Goal: Task Accomplishment & Management: Complete application form

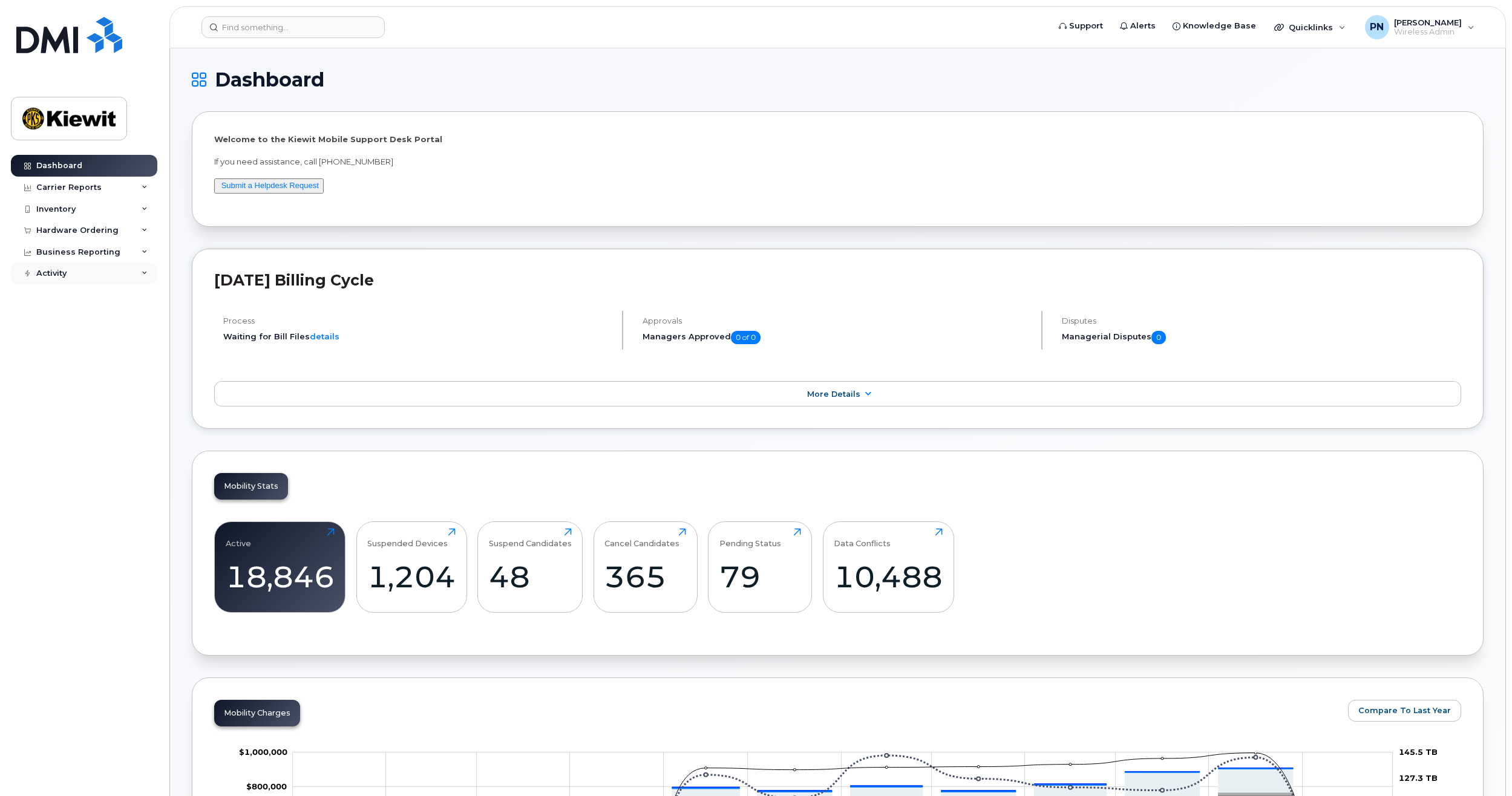
click at [129, 273] on div "Activity" at bounding box center [84, 273] width 146 height 22
click at [114, 248] on div "Business Reporting" at bounding box center [78, 252] width 84 height 10
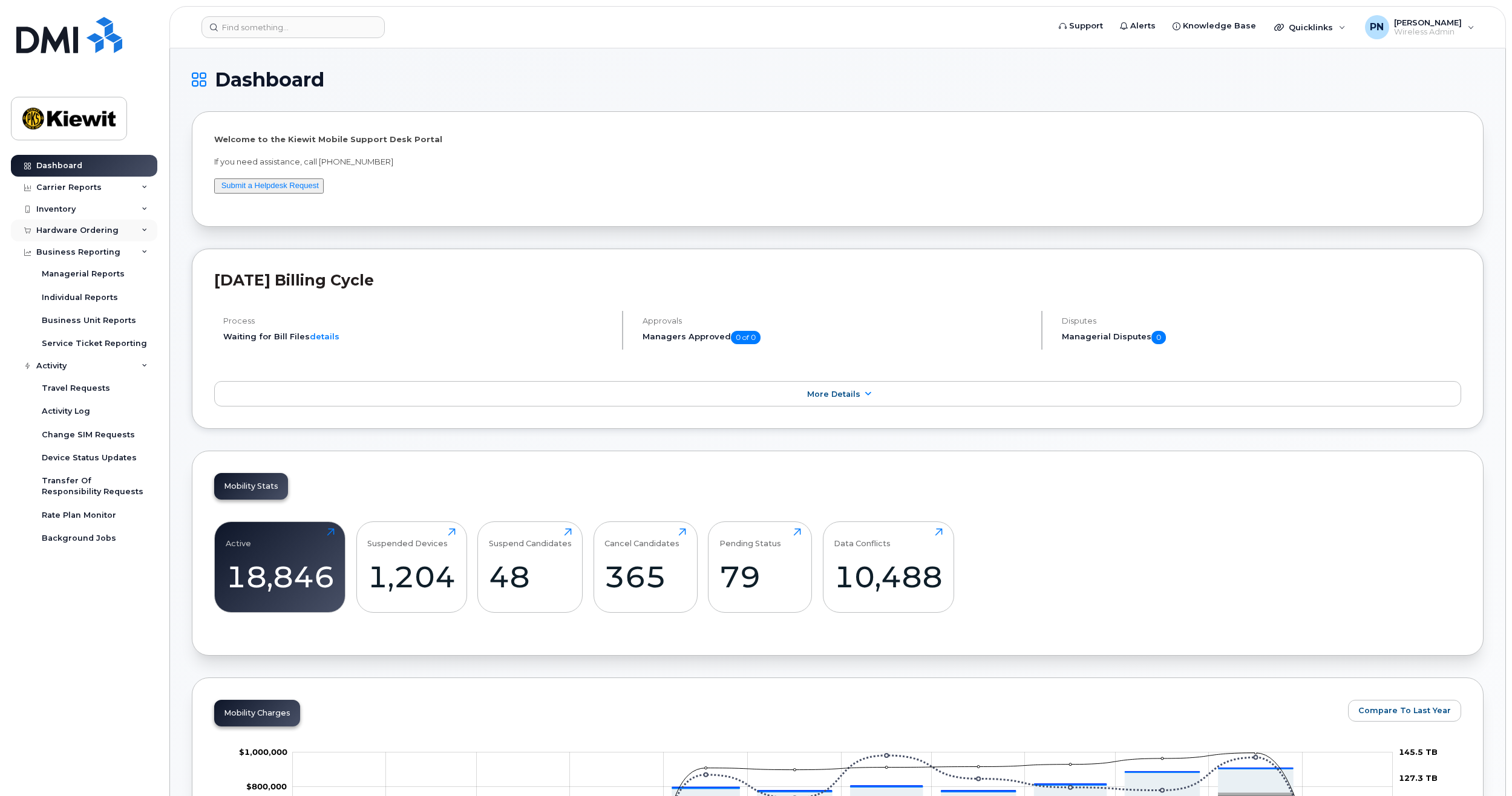
click at [119, 232] on div "Hardware Ordering" at bounding box center [84, 230] width 146 height 22
click at [107, 213] on div "Inventory" at bounding box center [84, 209] width 146 height 22
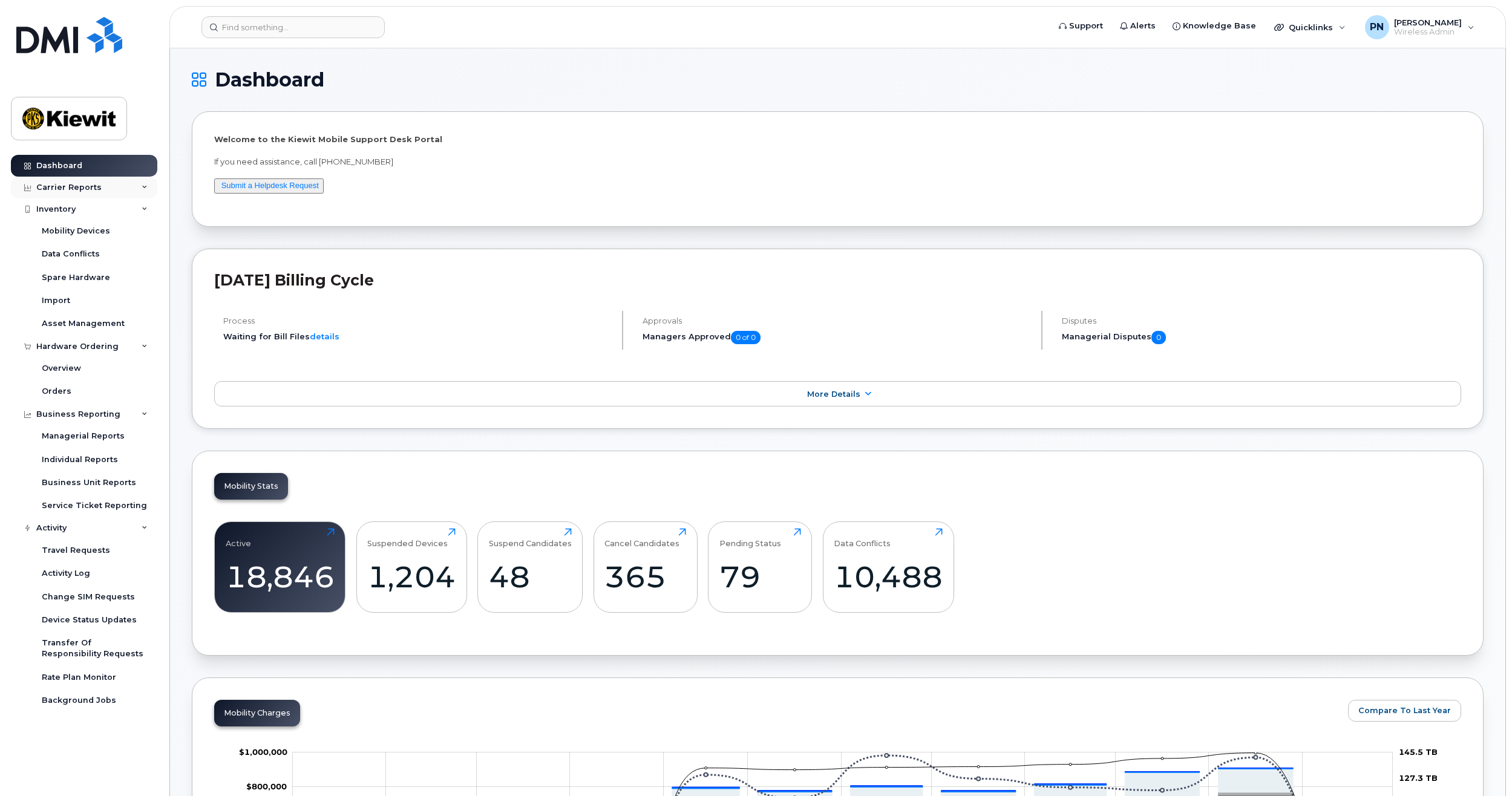
click at [110, 192] on div "Carrier Reports" at bounding box center [84, 187] width 146 height 22
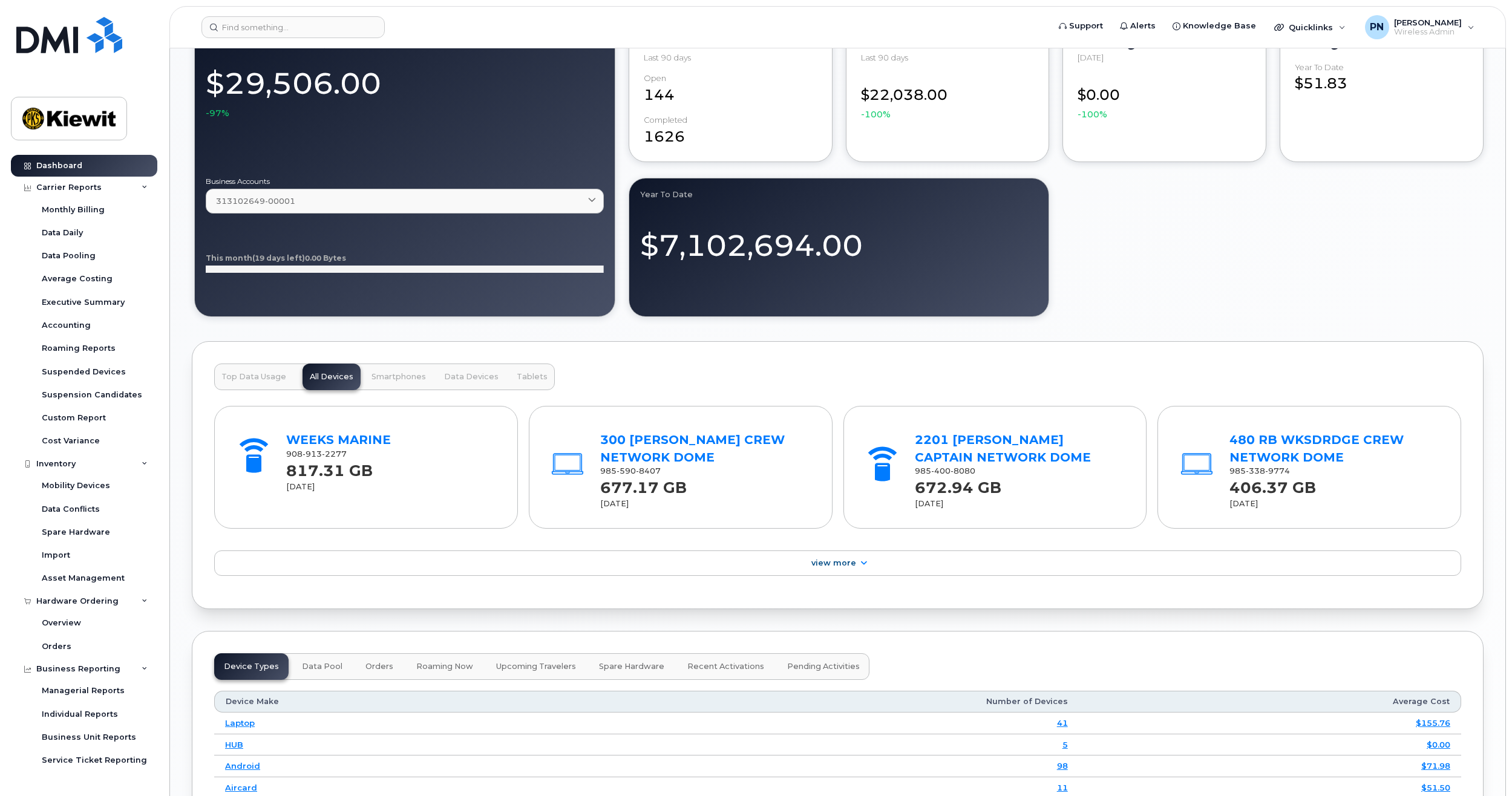
scroll to position [1270, 0]
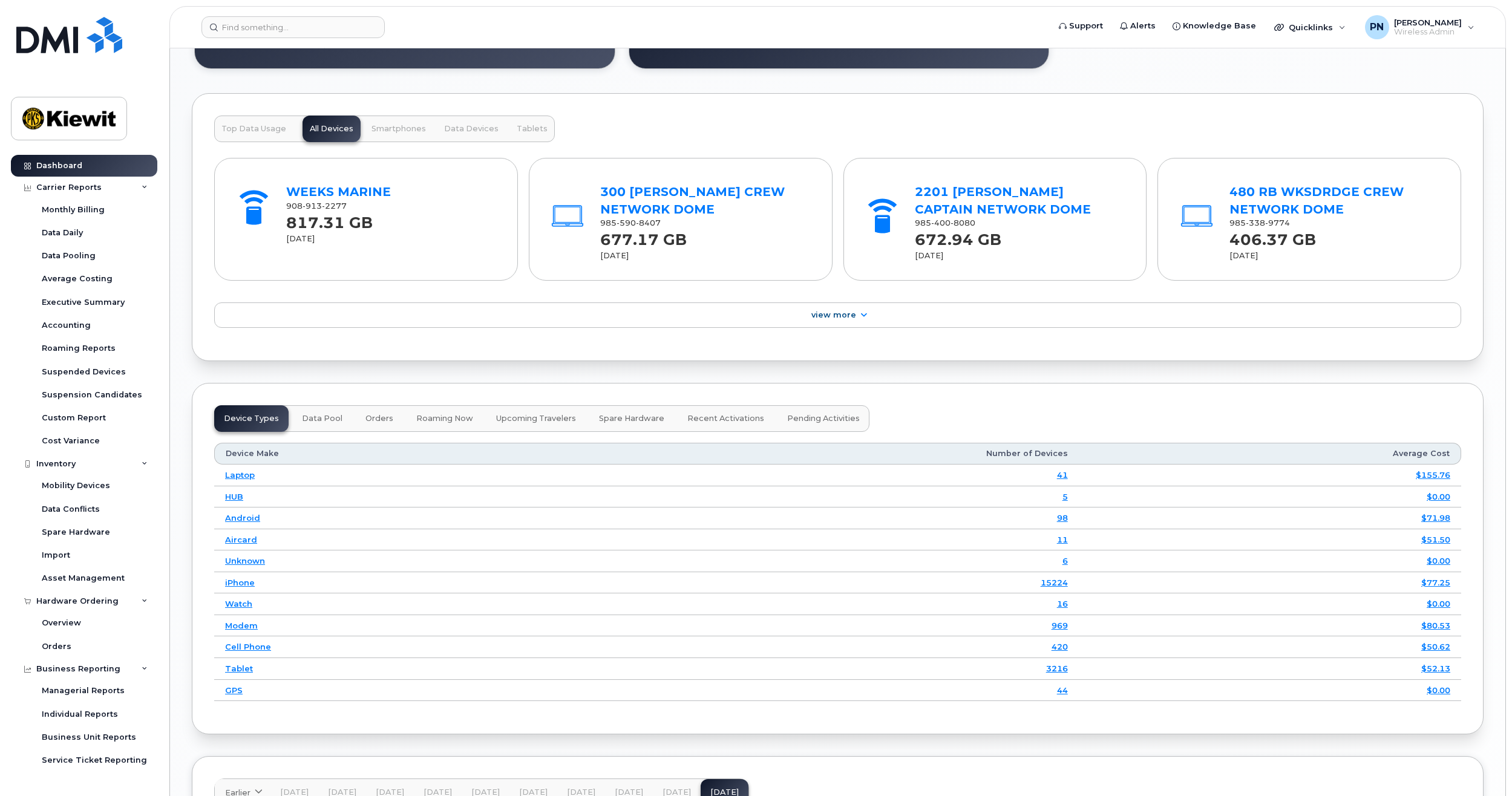
click at [801, 421] on span "Pending Activities" at bounding box center [824, 418] width 73 height 10
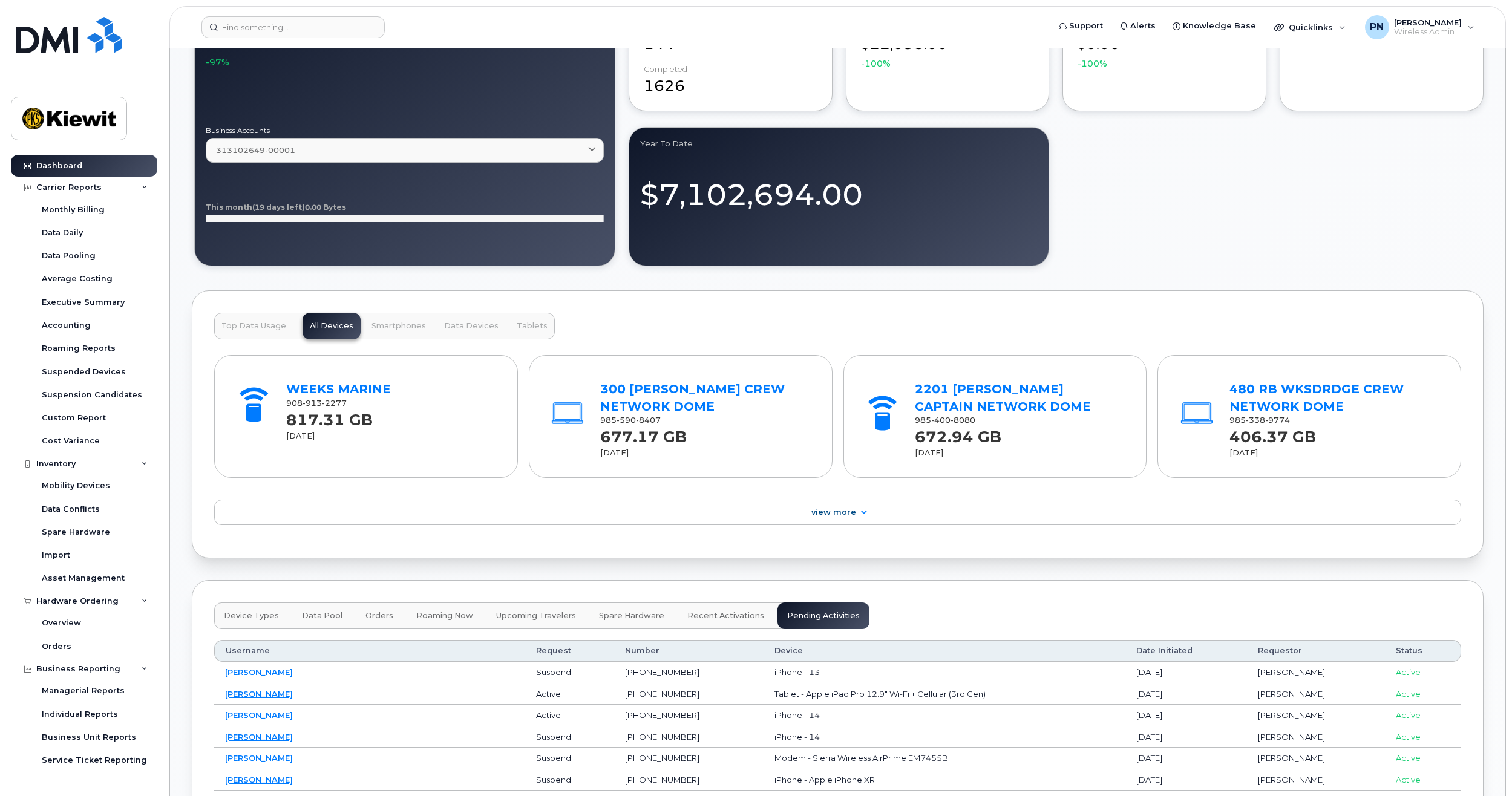
scroll to position [968, 0]
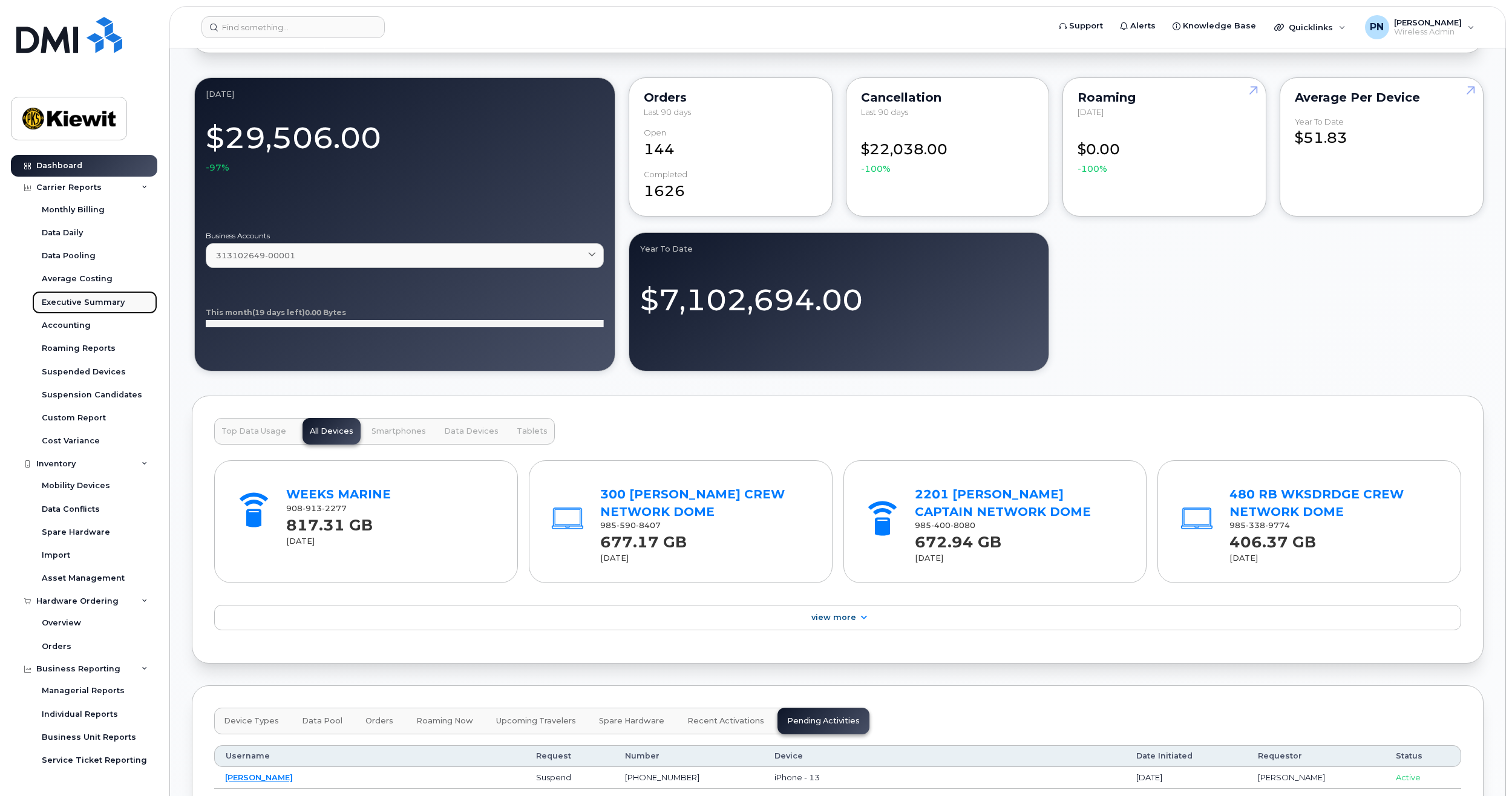
click at [92, 301] on div "Executive Summary" at bounding box center [83, 303] width 83 height 11
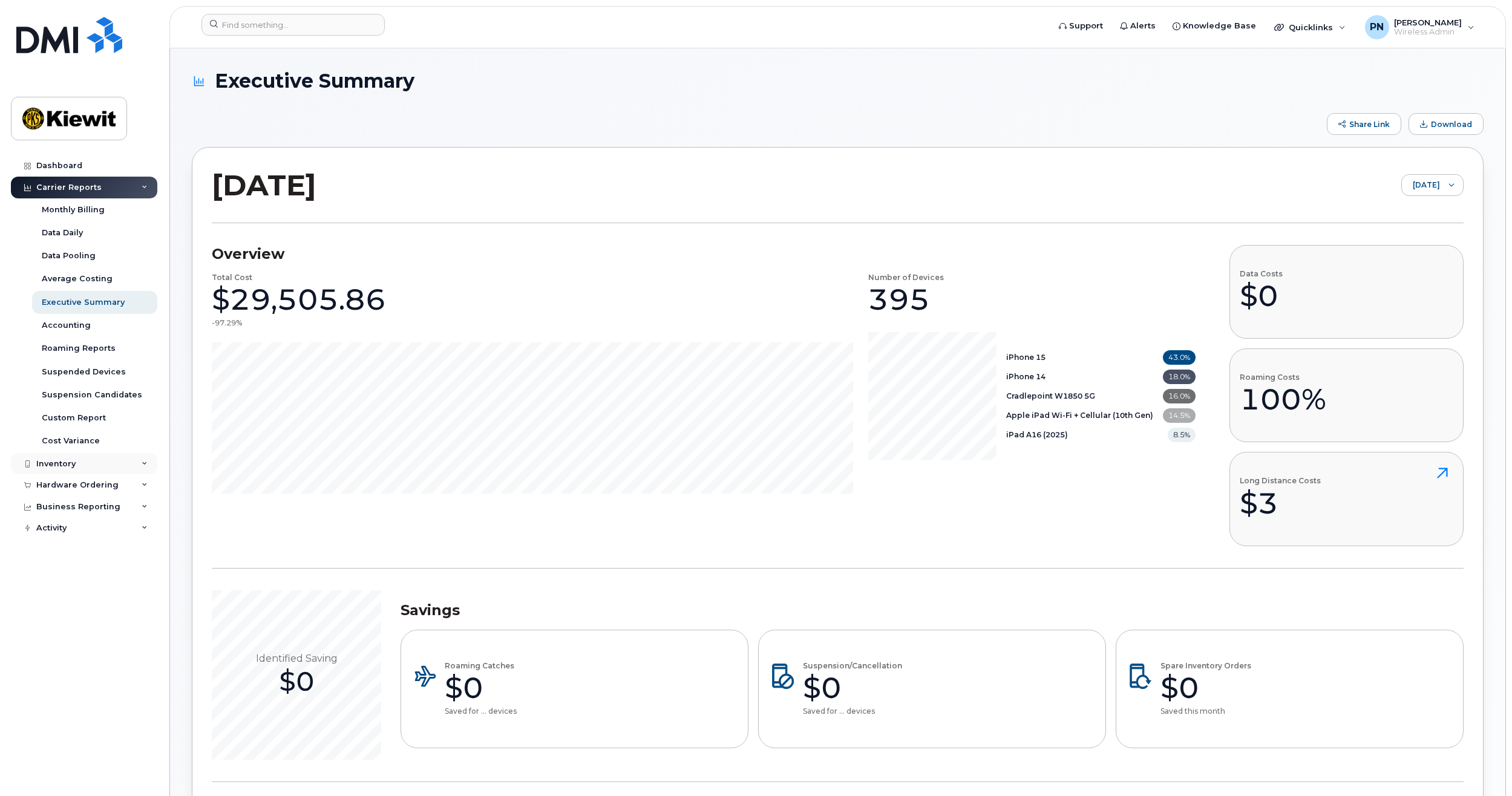
click at [130, 463] on div "Inventory" at bounding box center [84, 464] width 146 height 22
click at [115, 483] on link "Mobility Devices" at bounding box center [95, 486] width 125 height 23
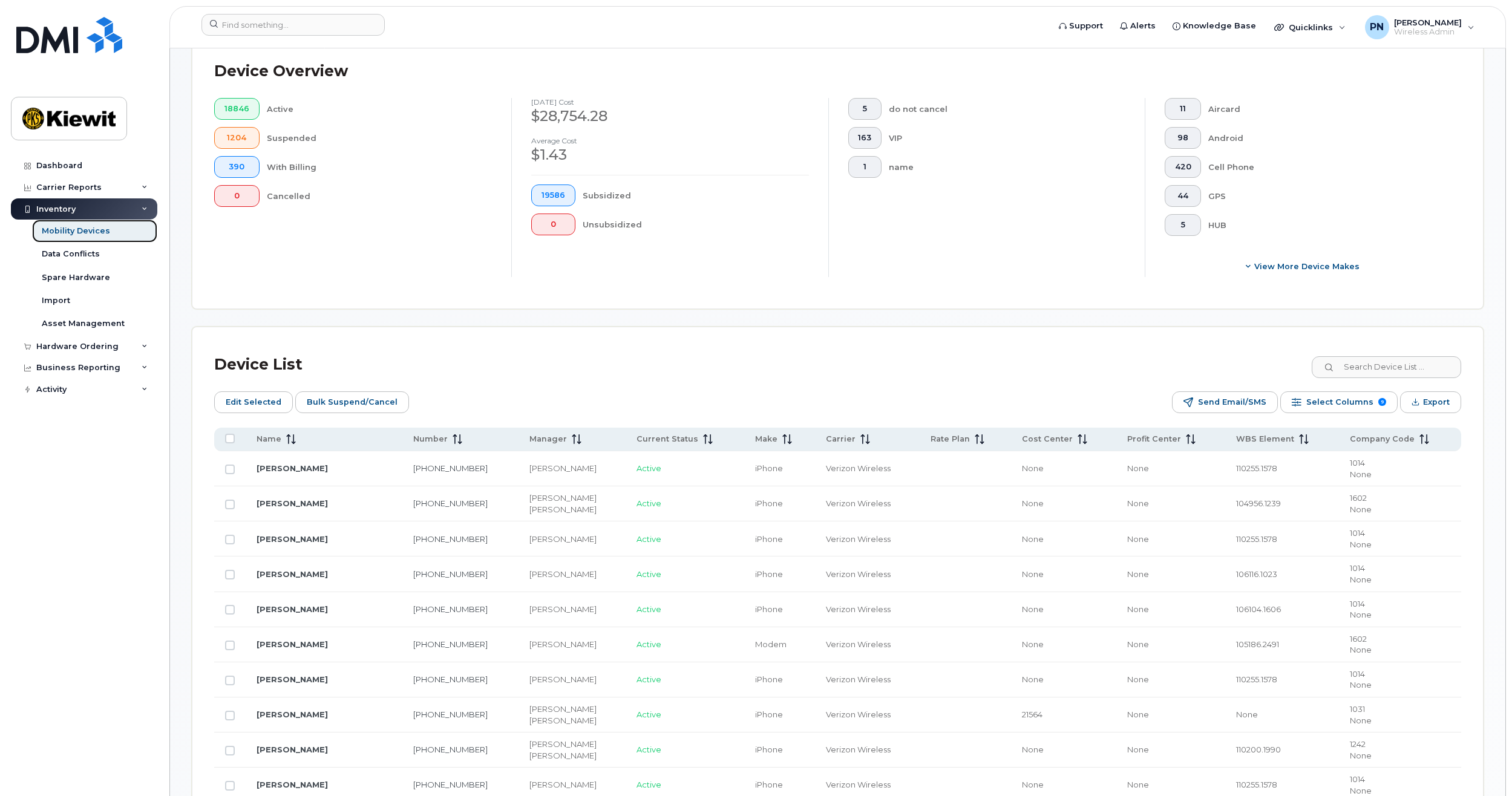
scroll to position [303, 0]
click at [284, 429] on th "Name" at bounding box center [324, 436] width 156 height 24
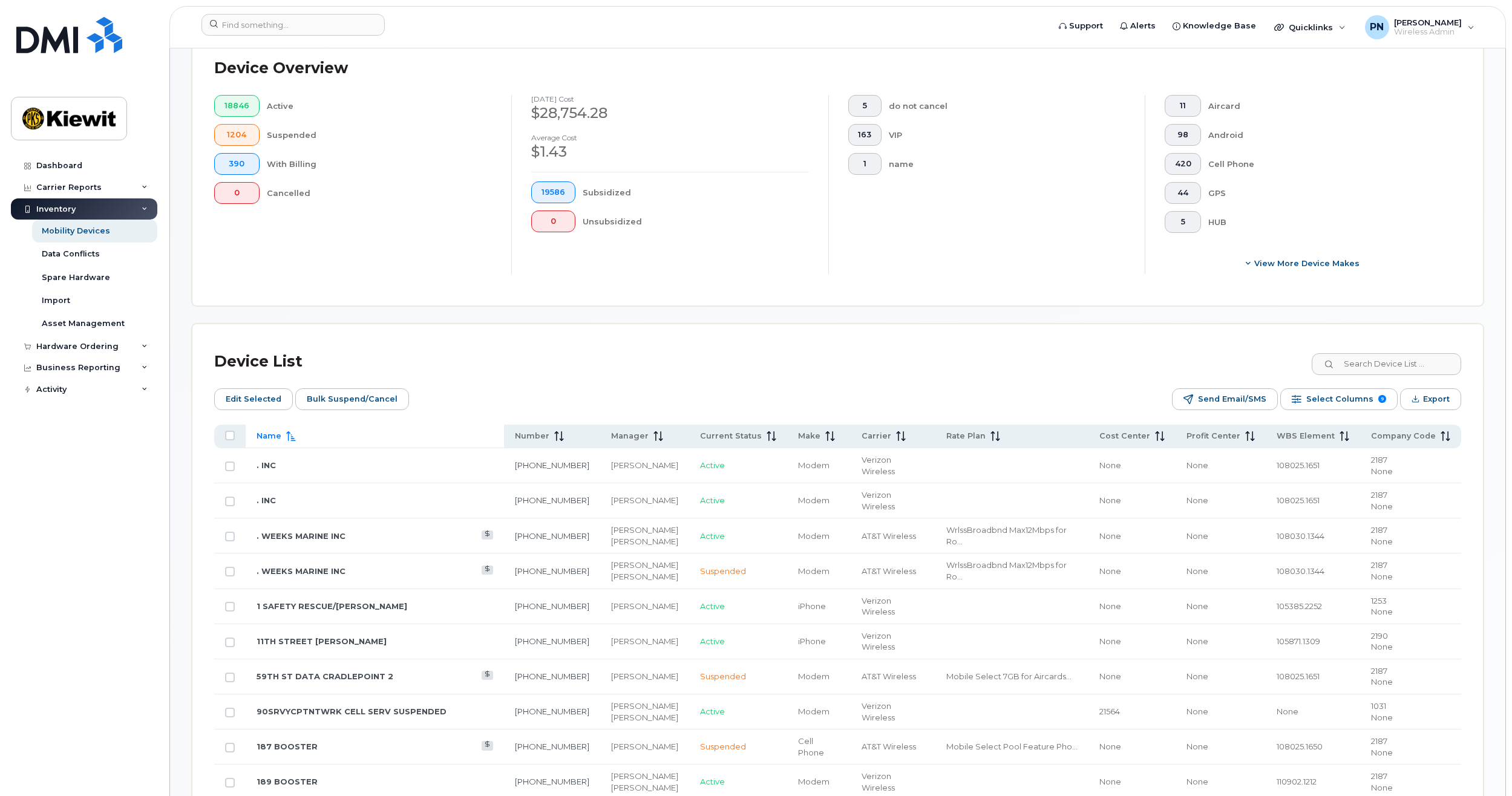
click at [294, 436] on icon at bounding box center [291, 436] width 10 height 10
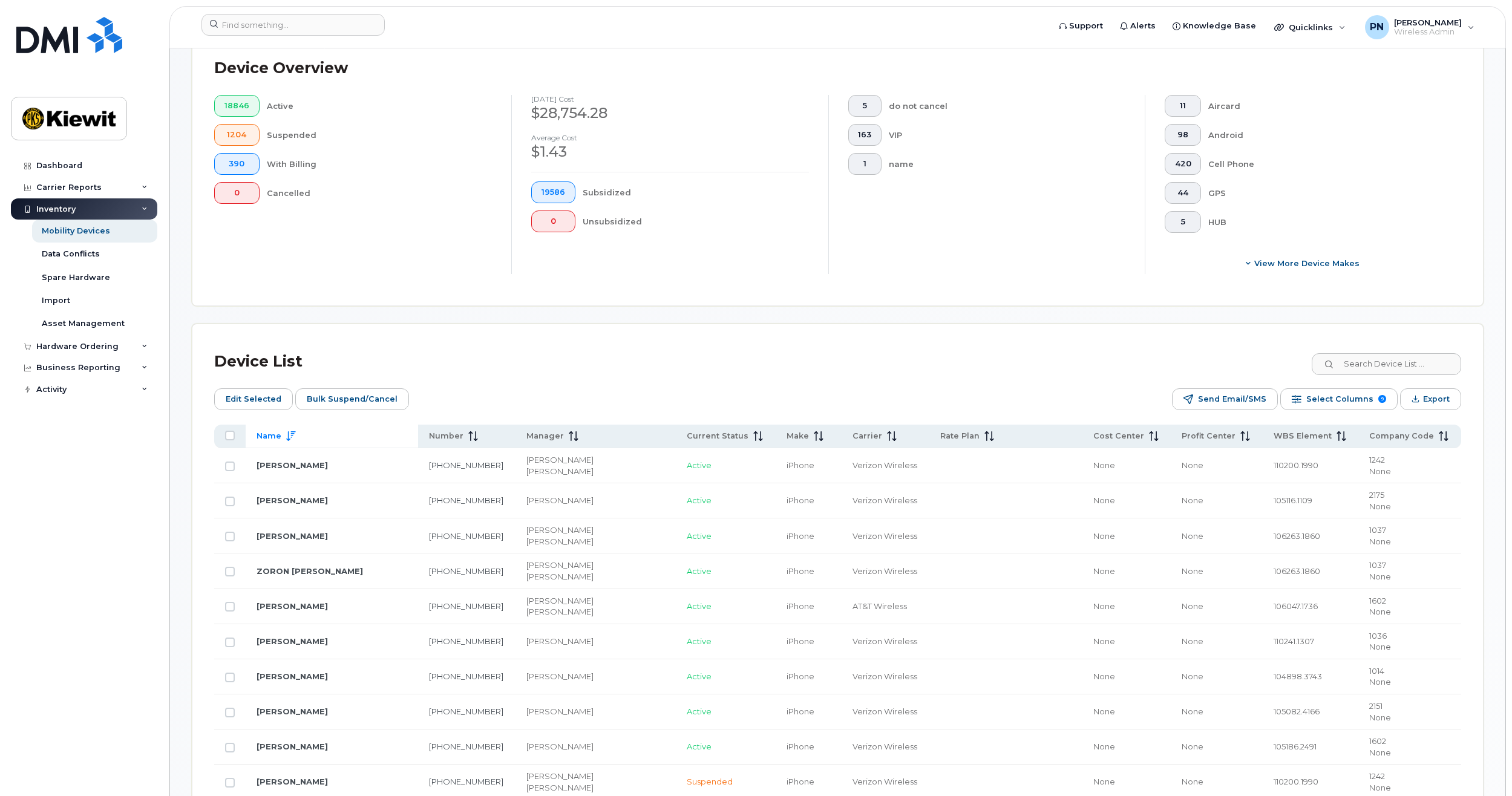
click at [1364, 369] on input at bounding box center [1386, 364] width 150 height 22
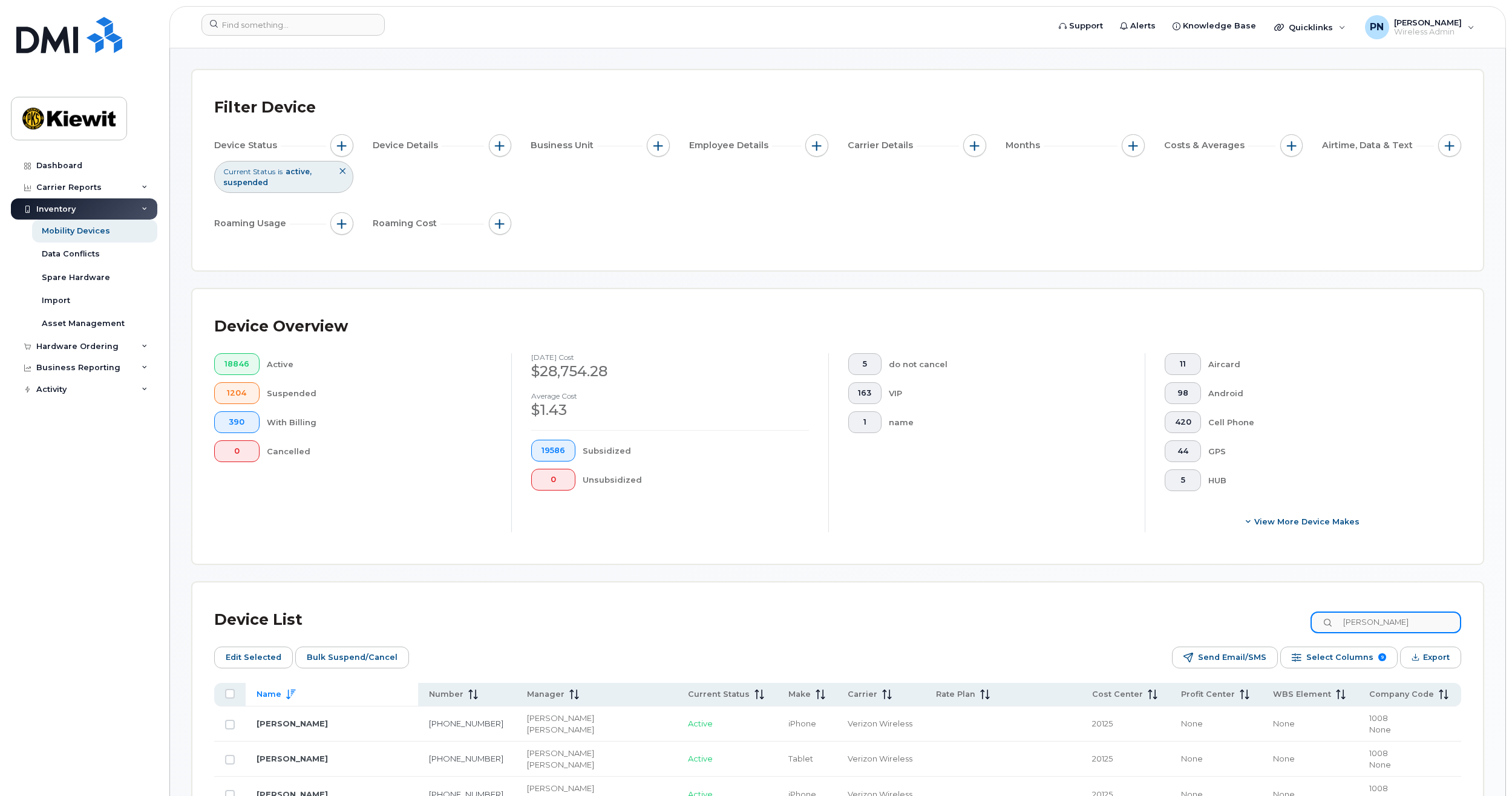
scroll to position [0, 0]
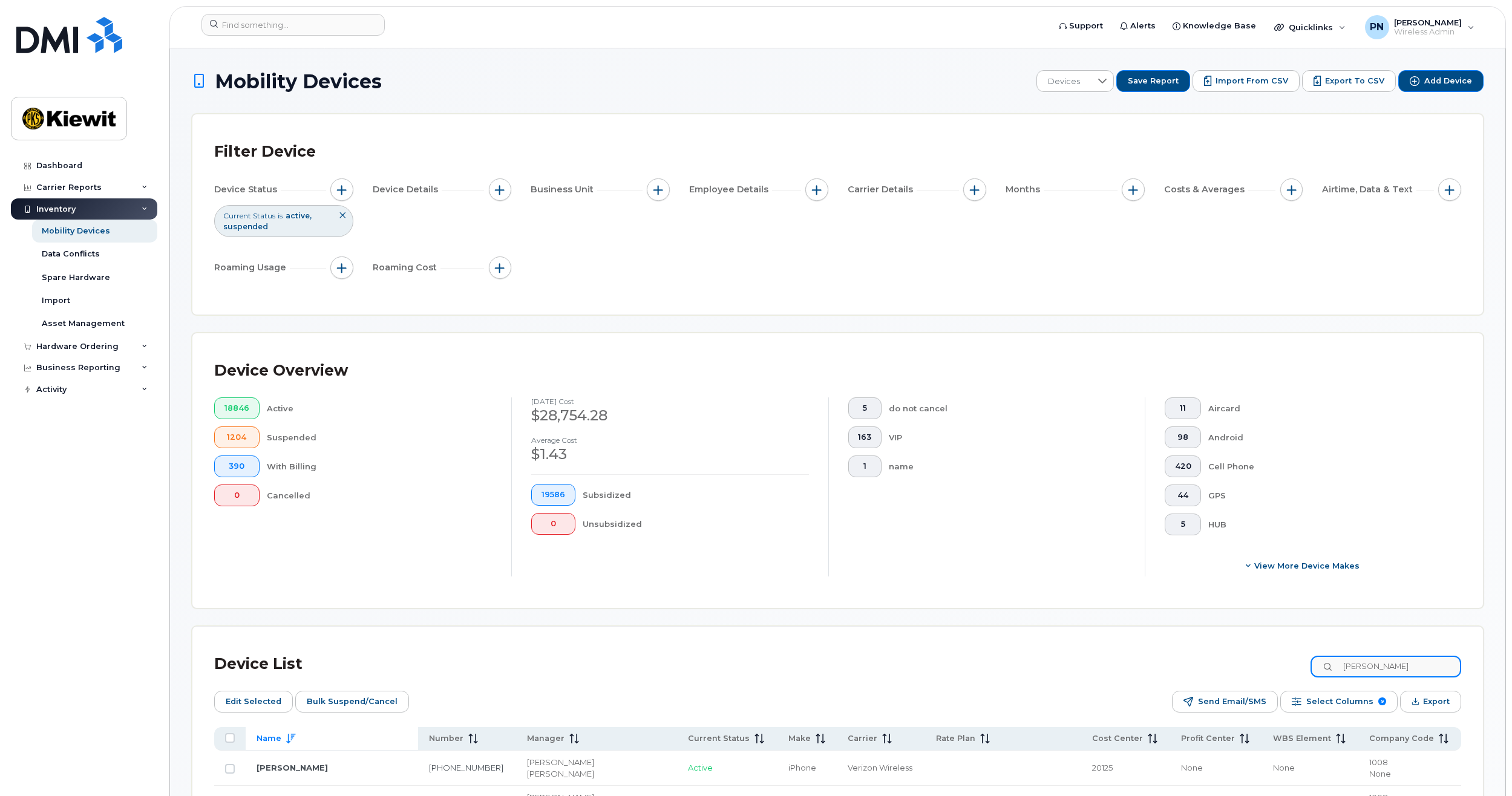
click at [1273, 669] on div "Device List mike" at bounding box center [838, 664] width 1247 height 32
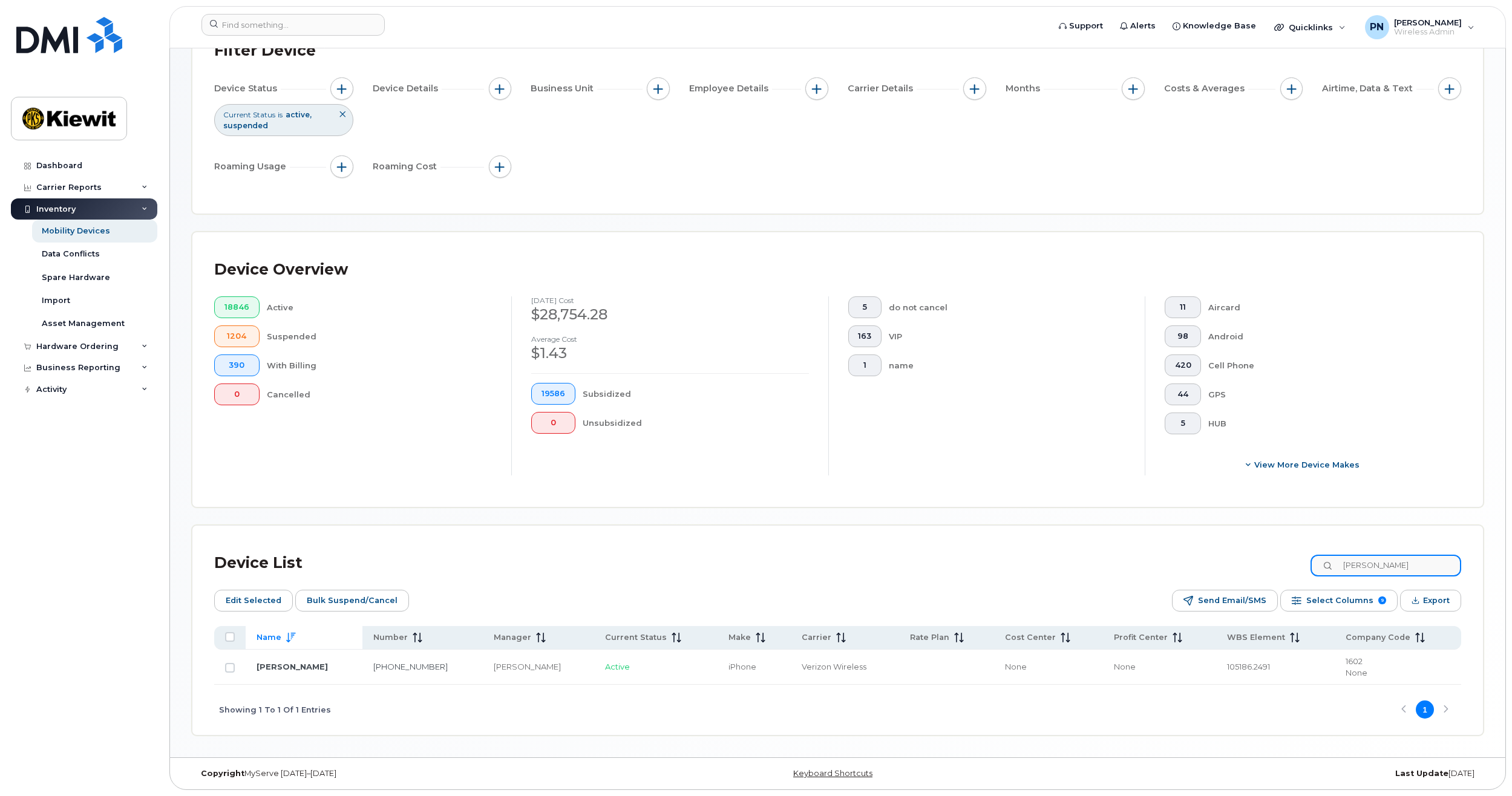
scroll to position [101, 0]
type input "m"
drag, startPoint x: 1387, startPoint y: 563, endPoint x: 1365, endPoint y: 567, distance: 22.4
click at [1365, 567] on input "michael mcdonal" at bounding box center [1386, 566] width 150 height 22
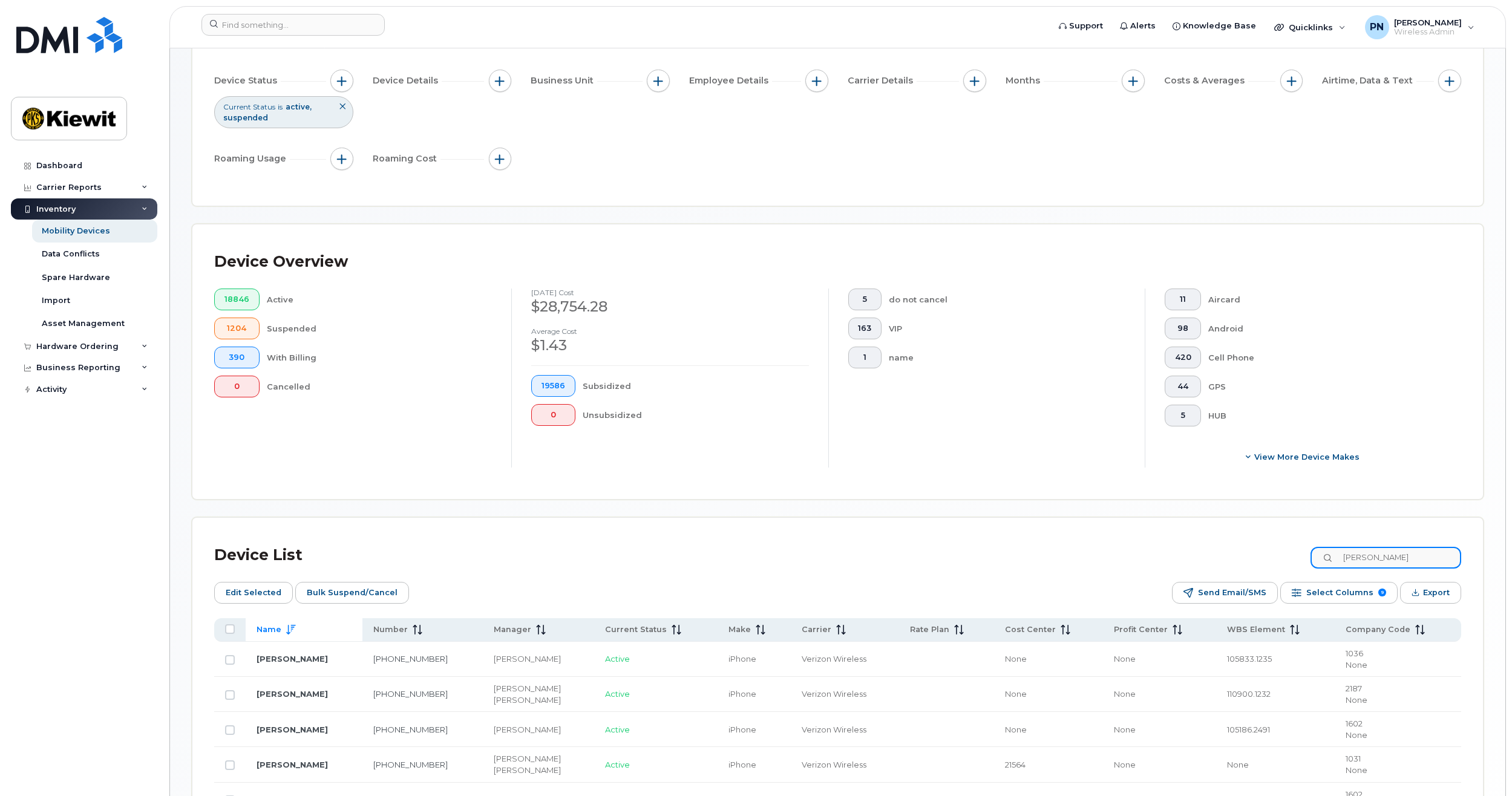
scroll to position [171, 0]
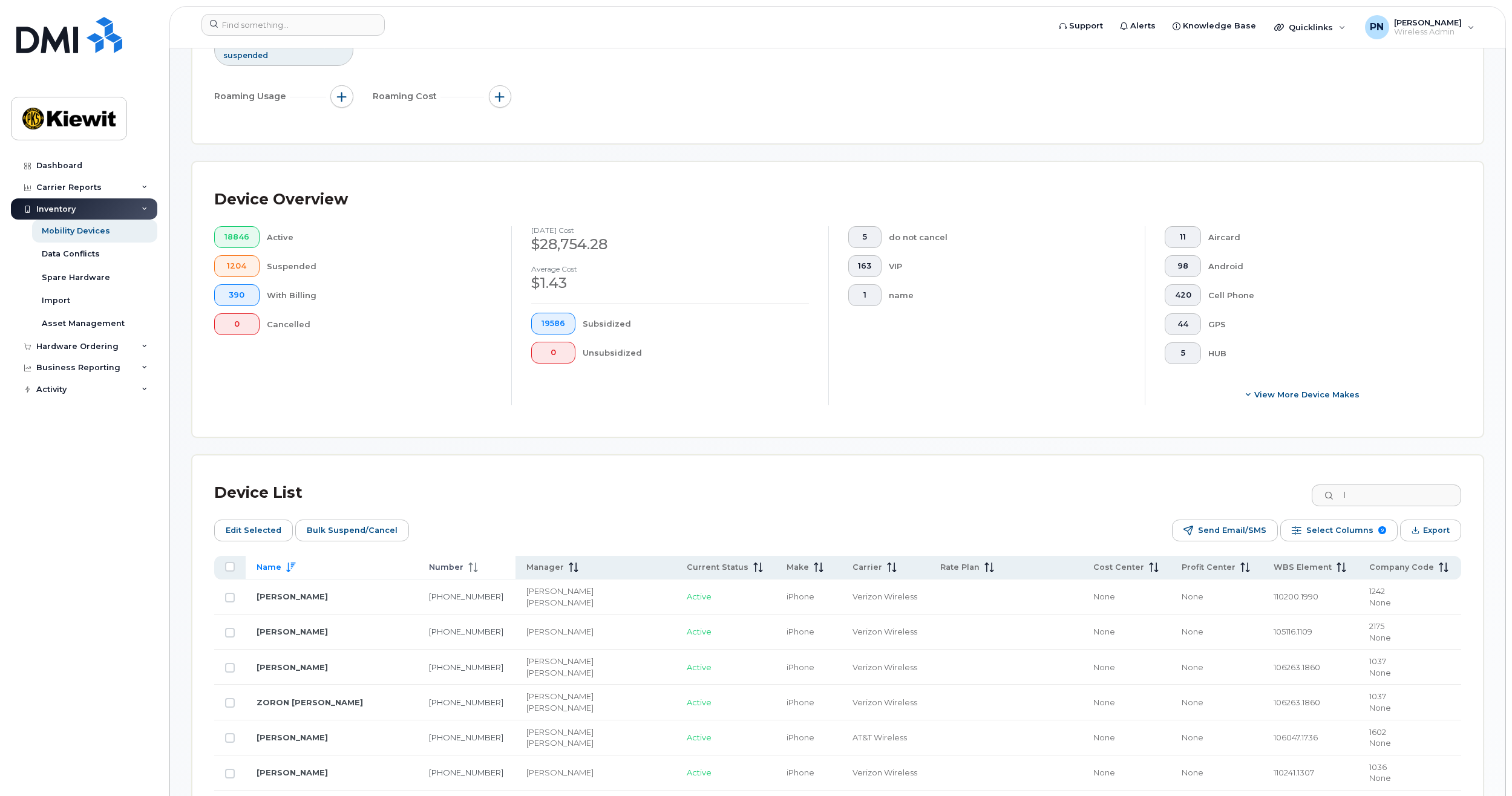
click at [473, 573] on div "Number" at bounding box center [467, 567] width 76 height 11
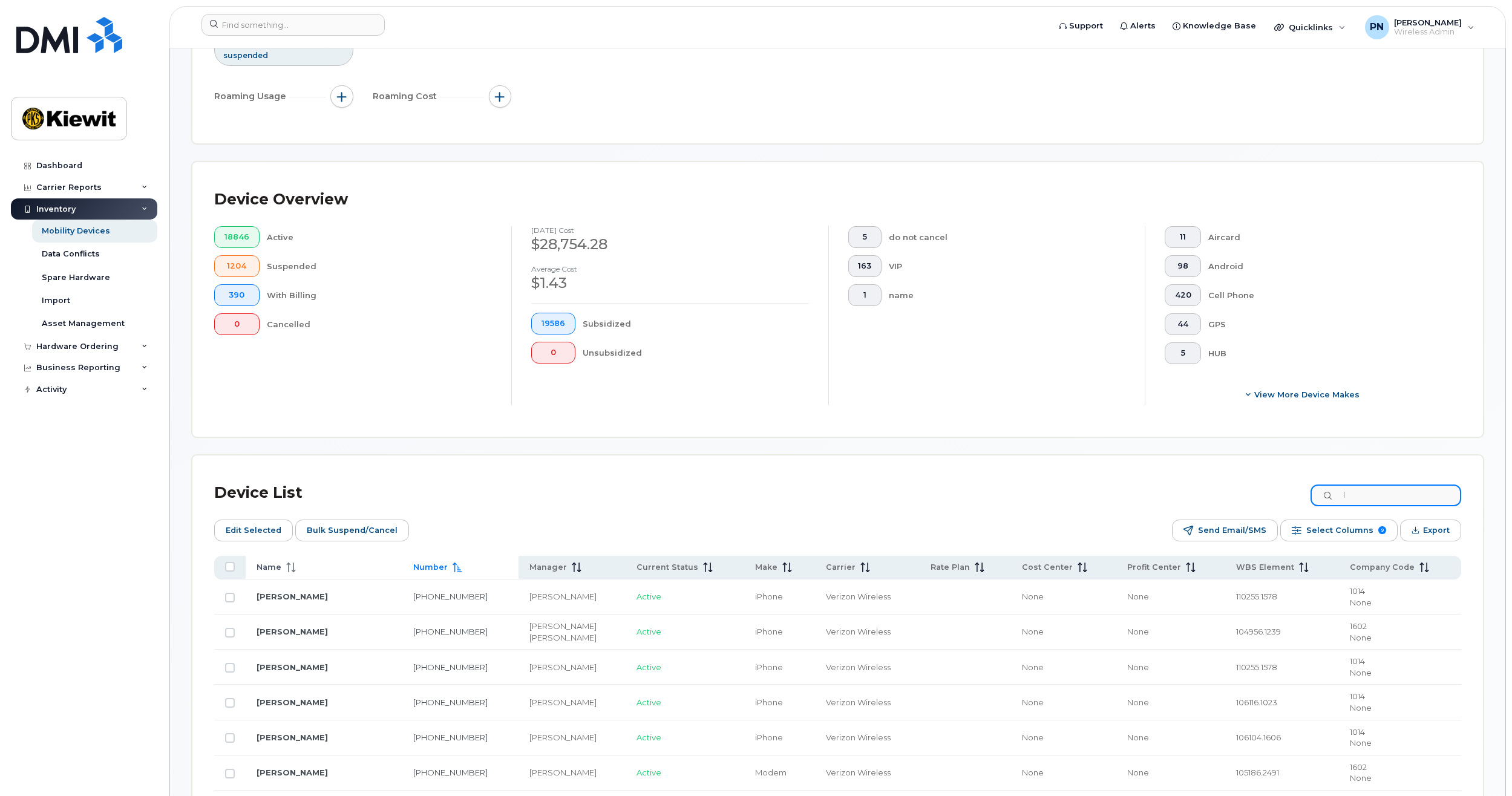
click at [1377, 506] on input "l" at bounding box center [1386, 495] width 150 height 22
click at [1373, 507] on div "Device List l" at bounding box center [838, 493] width 1247 height 32
drag, startPoint x: 1332, startPoint y: 500, endPoint x: 1313, endPoint y: 495, distance: 19.6
click at [1313, 496] on div "Device List l" at bounding box center [838, 493] width 1247 height 32
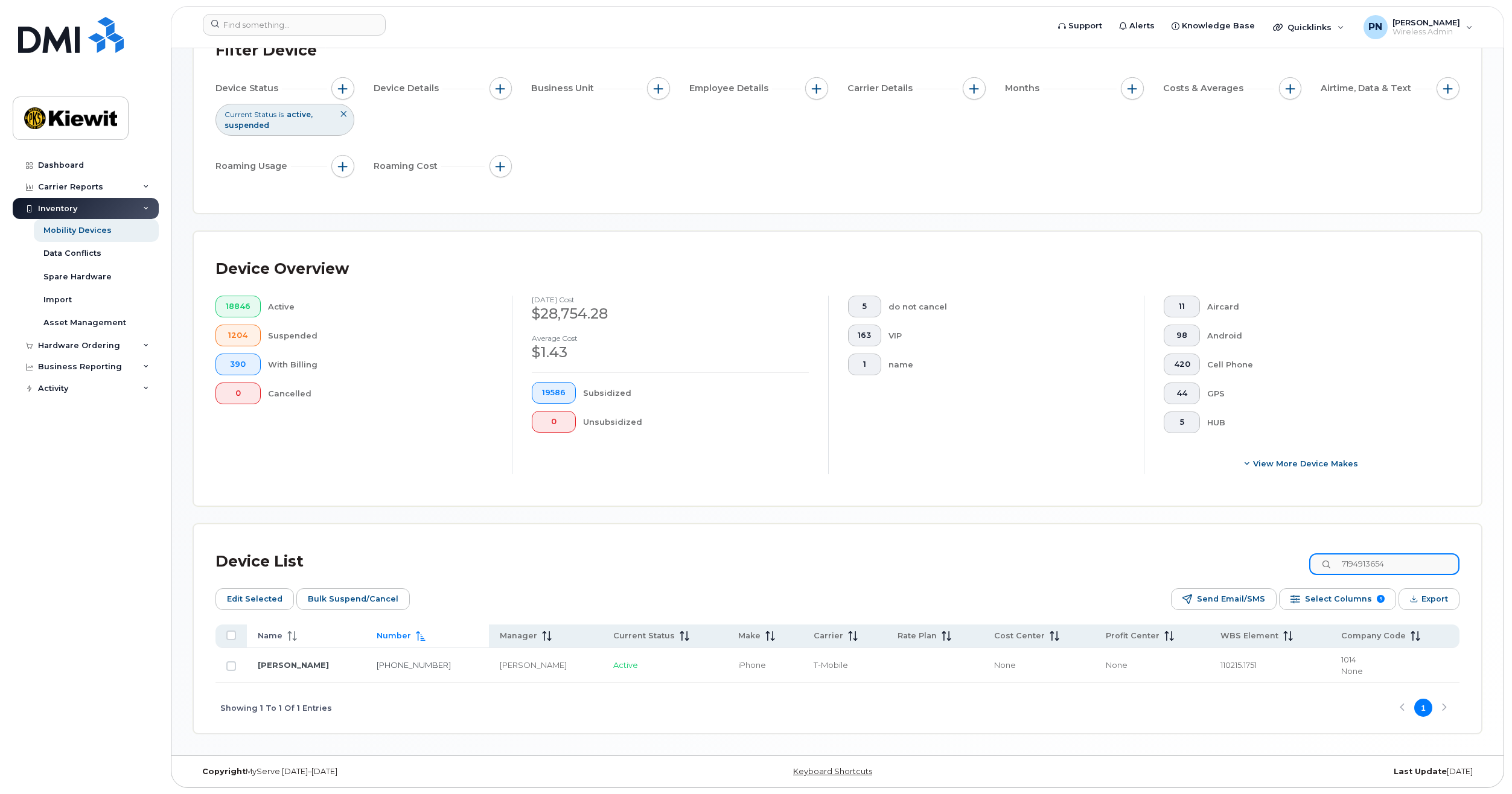
scroll to position [101, 0]
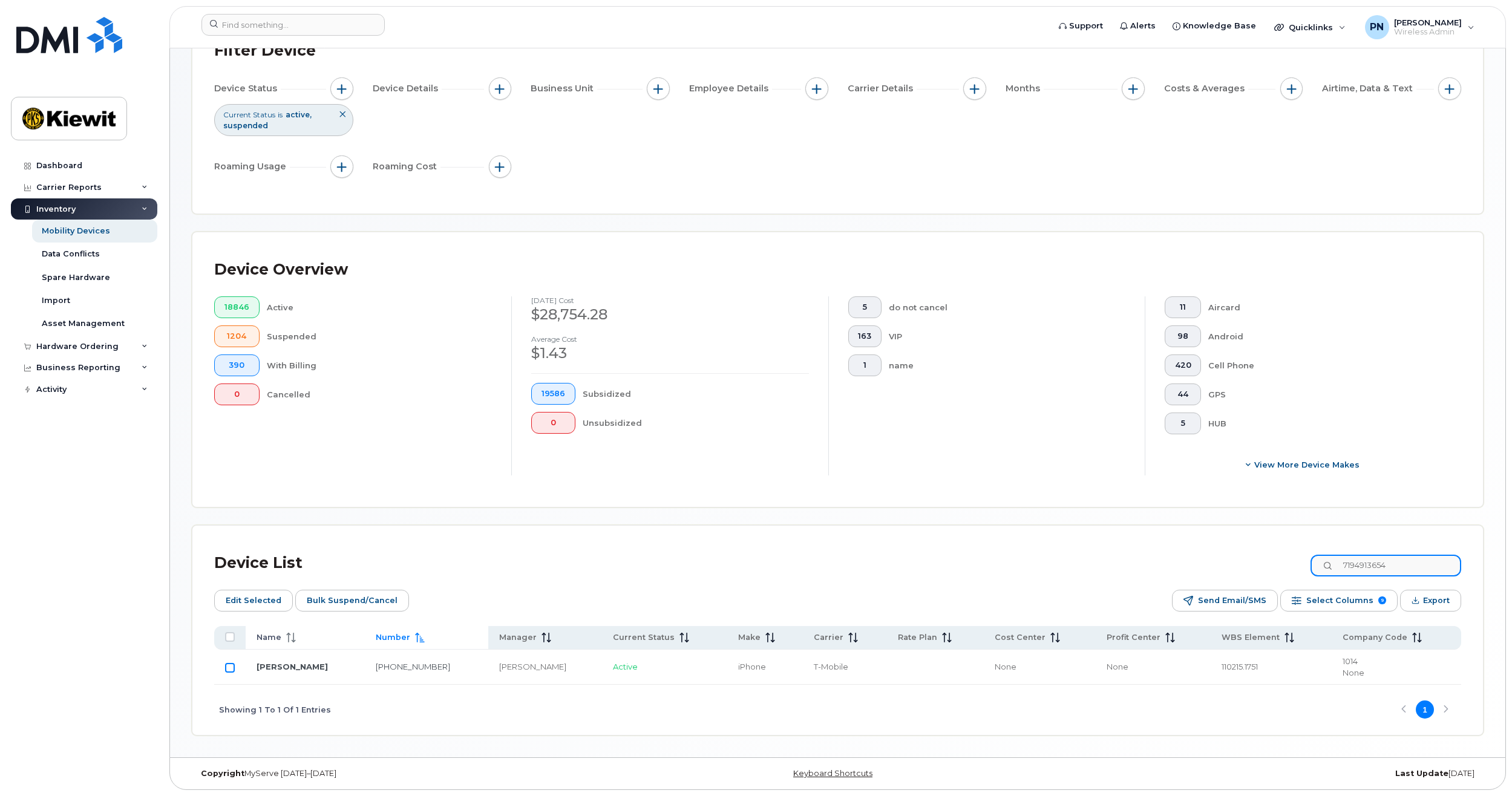
type input "7194913654"
click at [229, 664] on input "Row Unselected" at bounding box center [230, 667] width 10 height 10
checkbox input "true"
click at [1313, 605] on span "Select Columns" at bounding box center [1340, 601] width 67 height 18
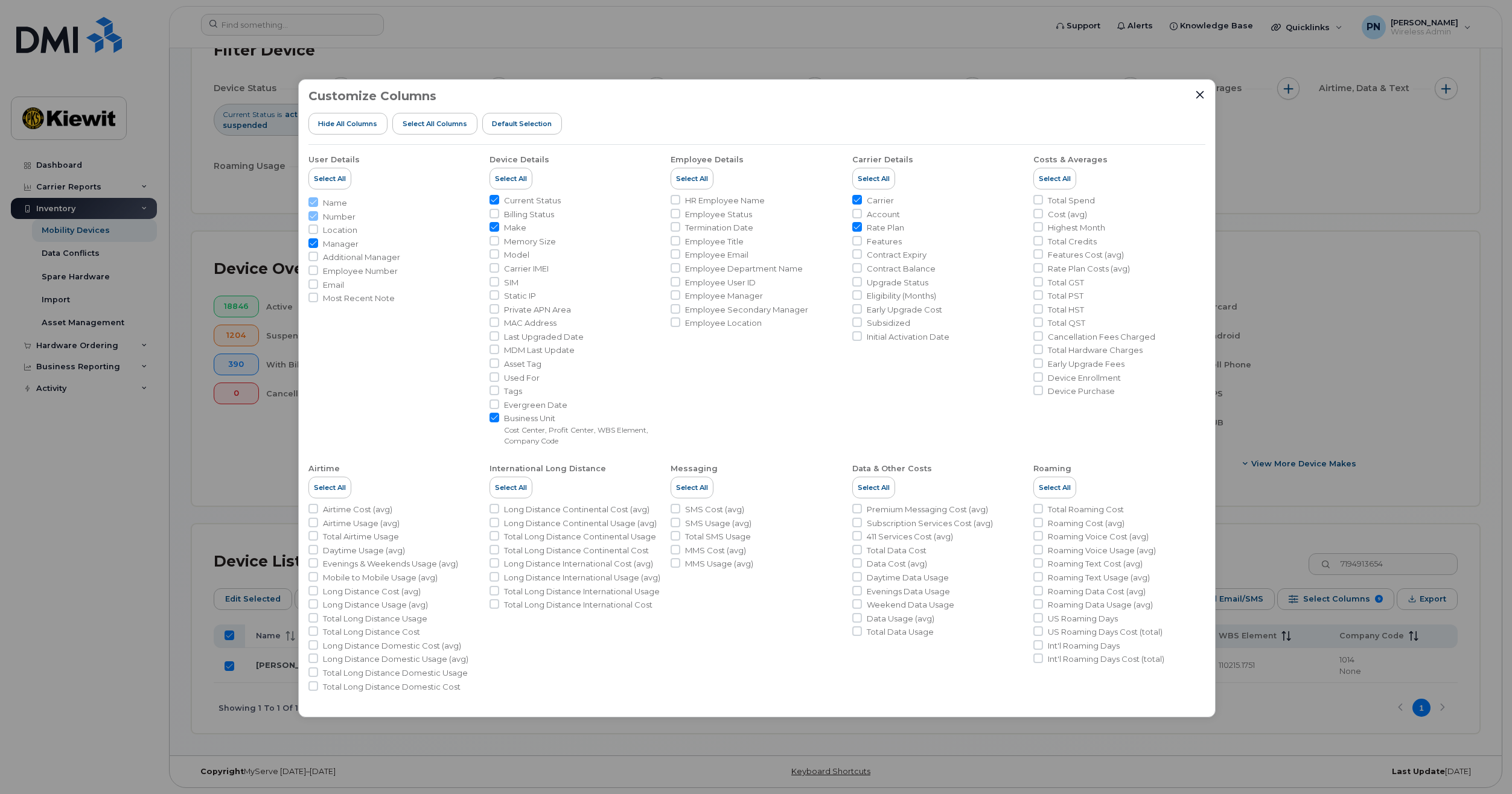
click at [1185, 91] on div "Customize Columns Hide All Columns Select all Columns Default Selection" at bounding box center [757, 117] width 897 height 56
click at [1196, 94] on icon "Close" at bounding box center [1200, 95] width 10 height 10
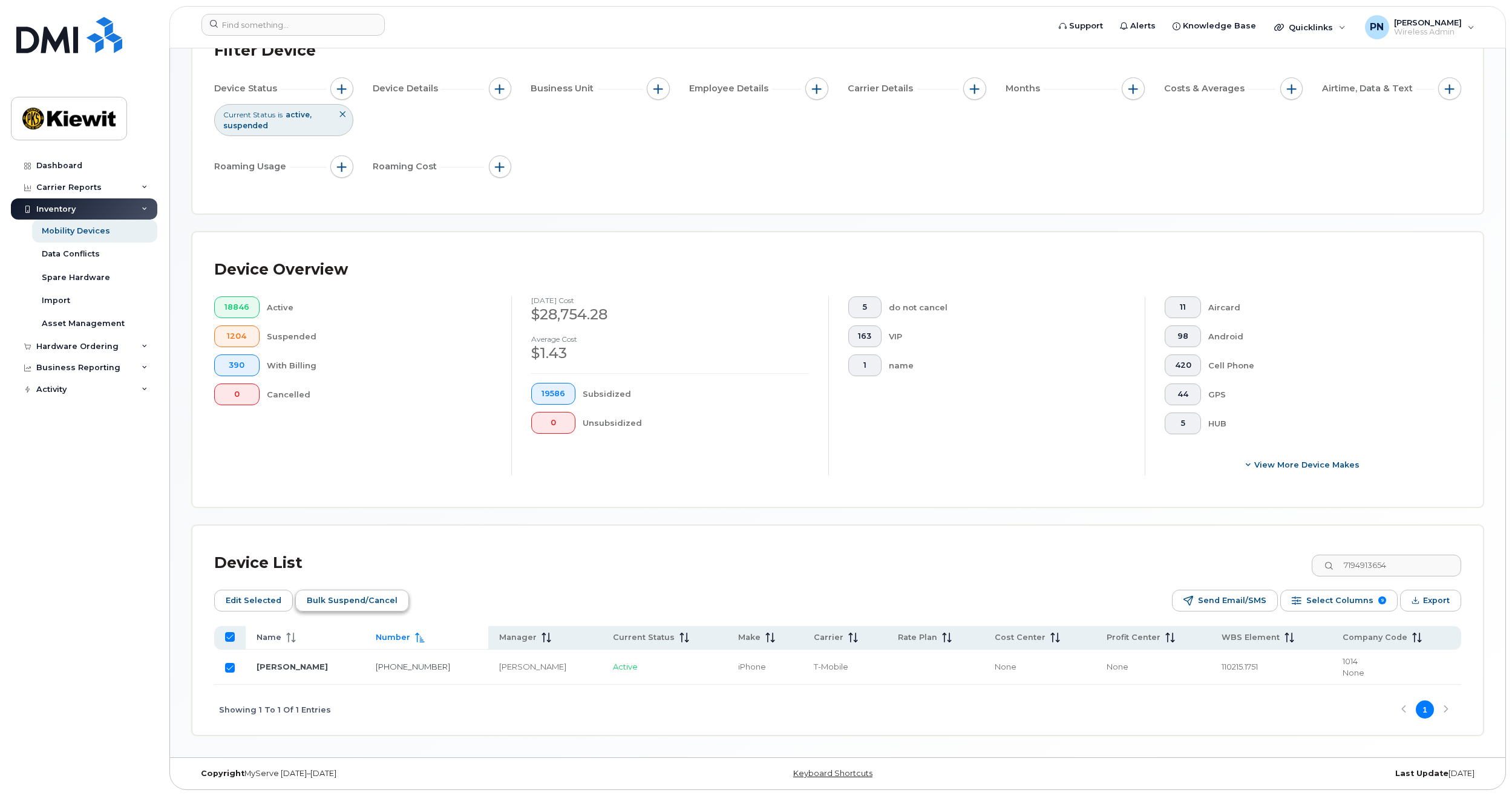
click at [321, 604] on span "Bulk Suspend/Cancel" at bounding box center [352, 601] width 91 height 18
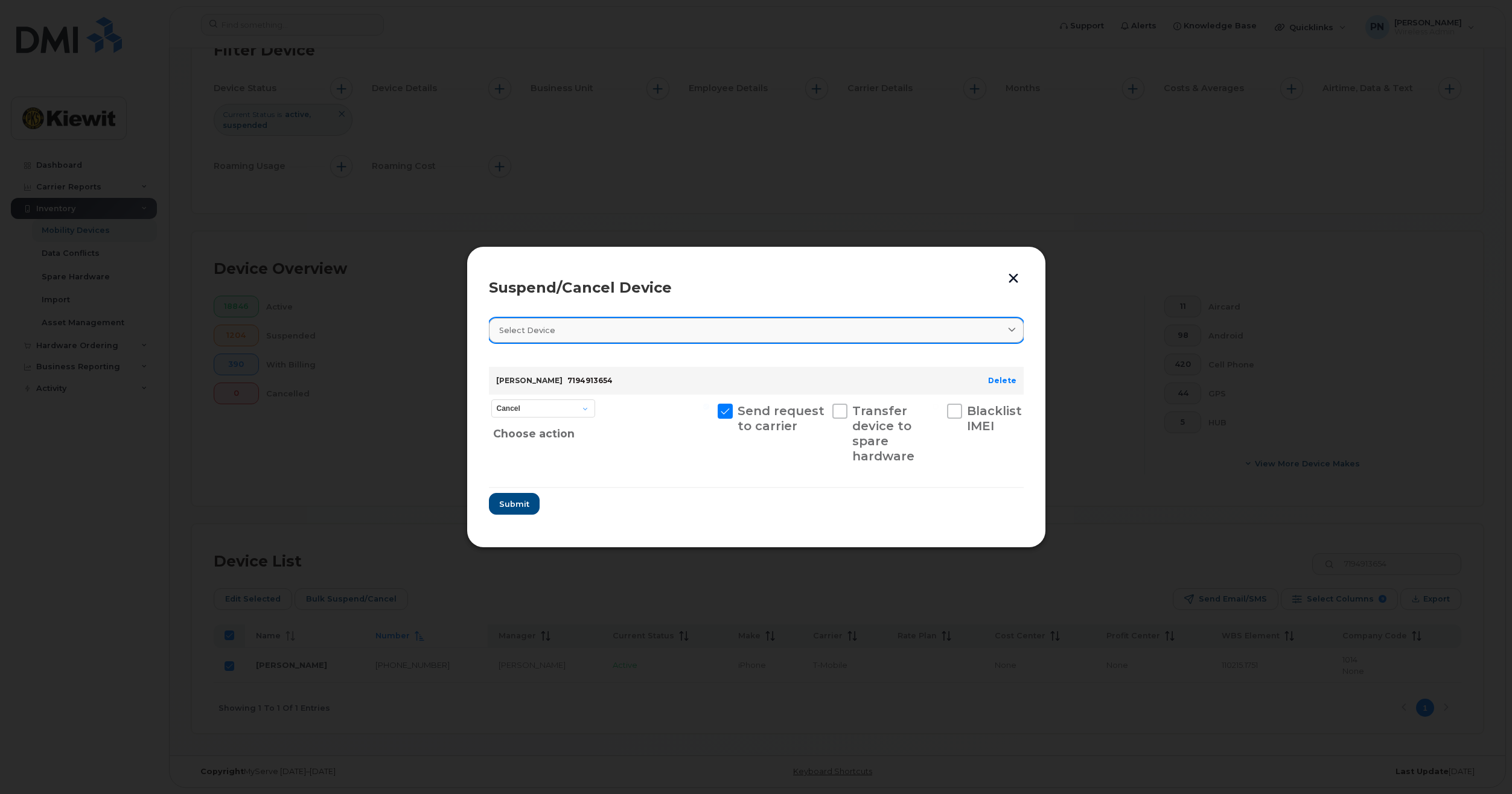
click at [630, 322] on link "Select device" at bounding box center [756, 330] width 535 height 25
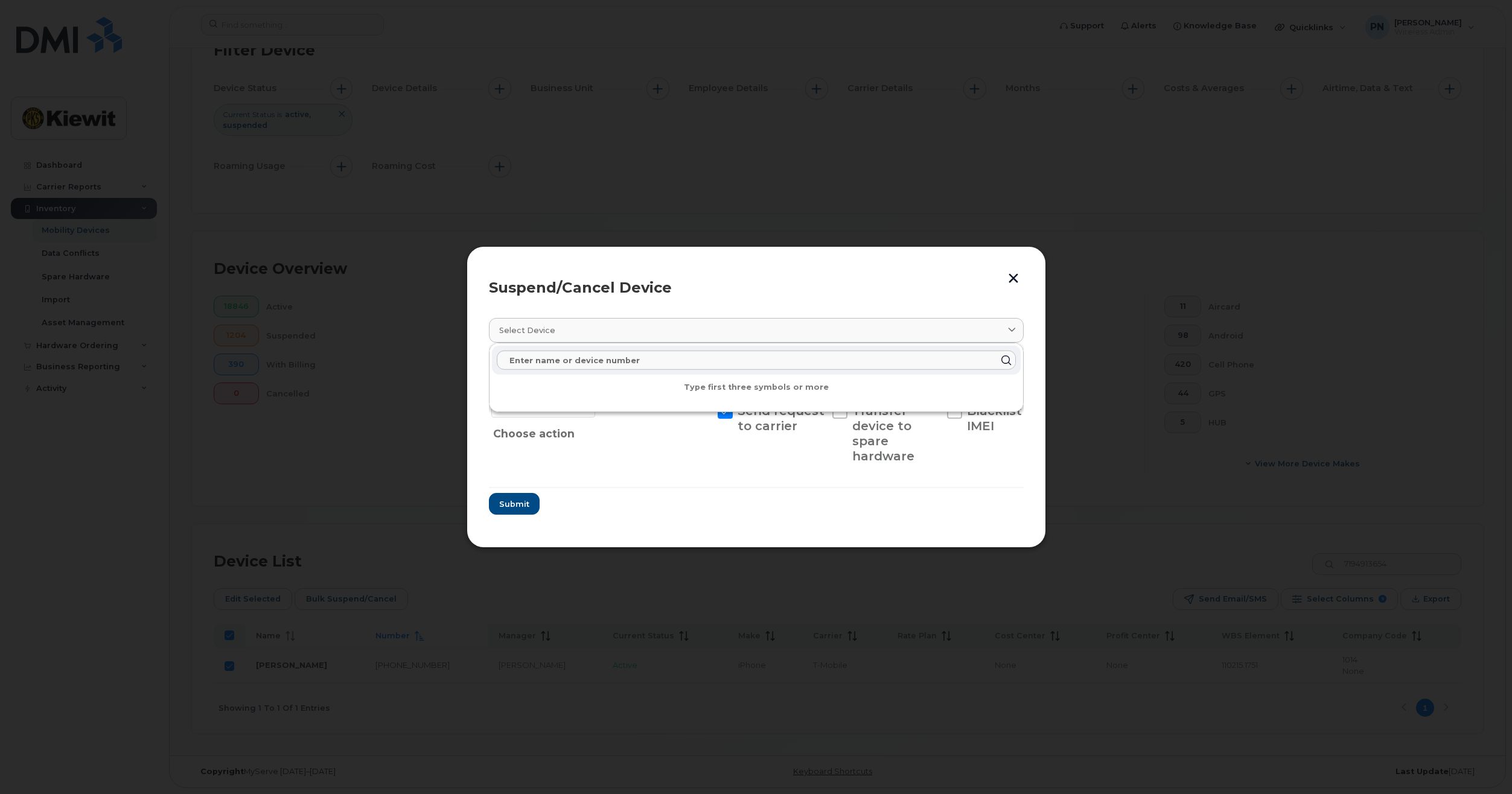
click at [607, 295] on header "Suspend/Cancel Device" at bounding box center [756, 288] width 535 height 39
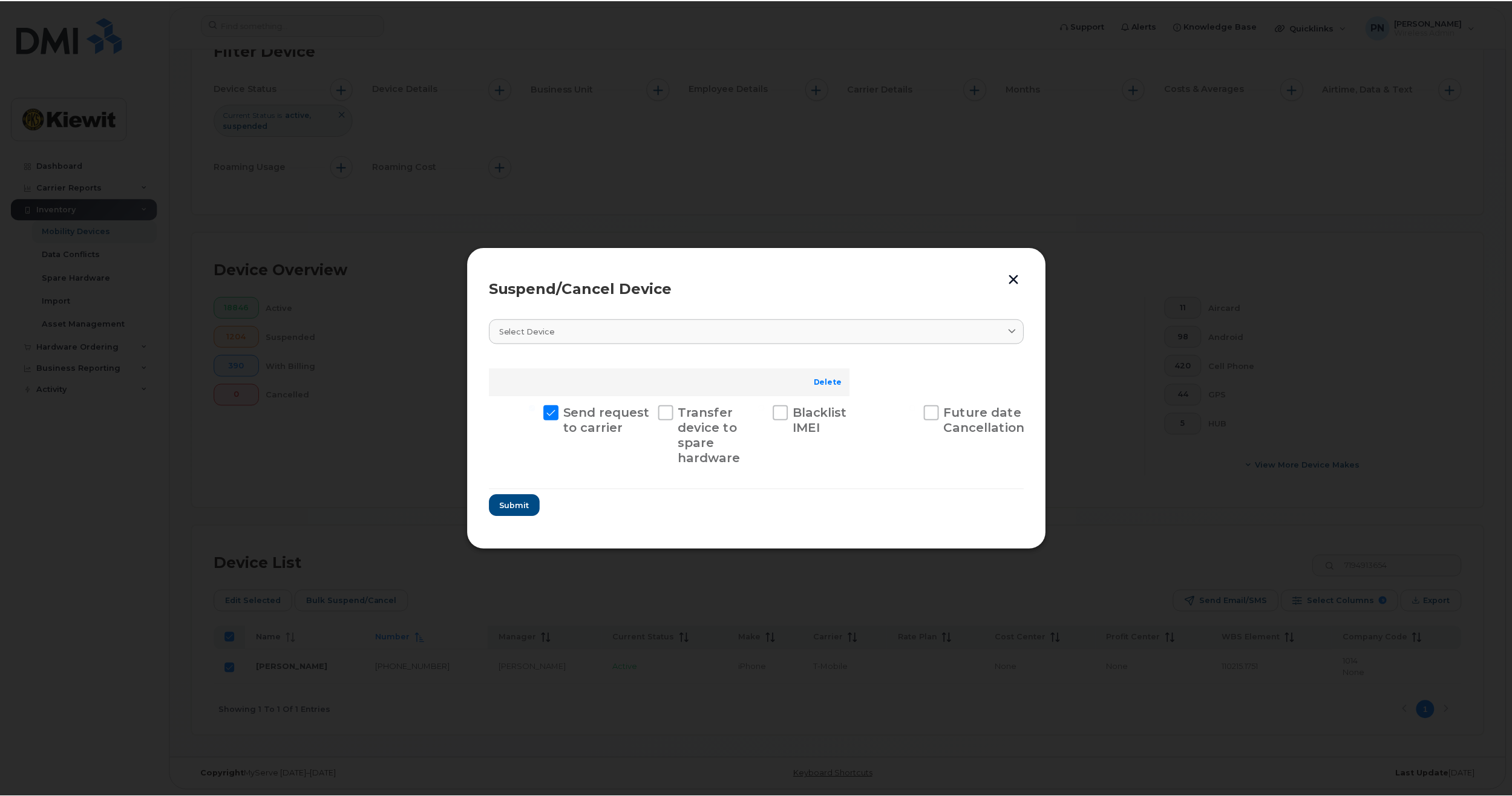
scroll to position [0, 0]
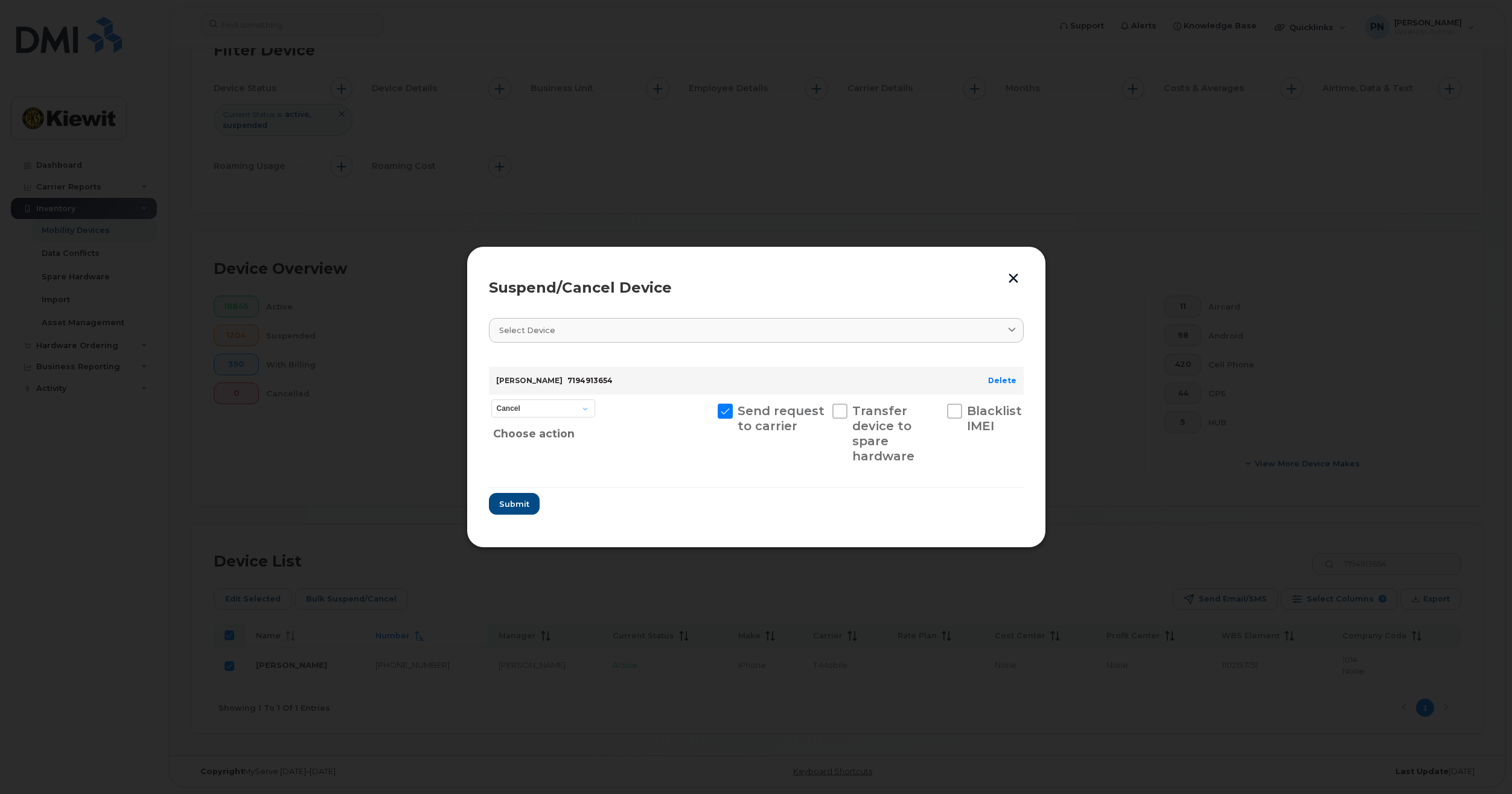
click at [569, 394] on div "Cancel Suspend - Reduced Rate Suspend - Full Rate Suspend - Lost Device/Stolen …" at bounding box center [543, 433] width 109 height 78
click at [572, 405] on select "Cancel Suspend - Reduced Rate Suspend - Full Rate Suspend - Lost Device/Stolen …" at bounding box center [543, 408] width 104 height 18
click at [621, 444] on div at bounding box center [656, 433] width 112 height 78
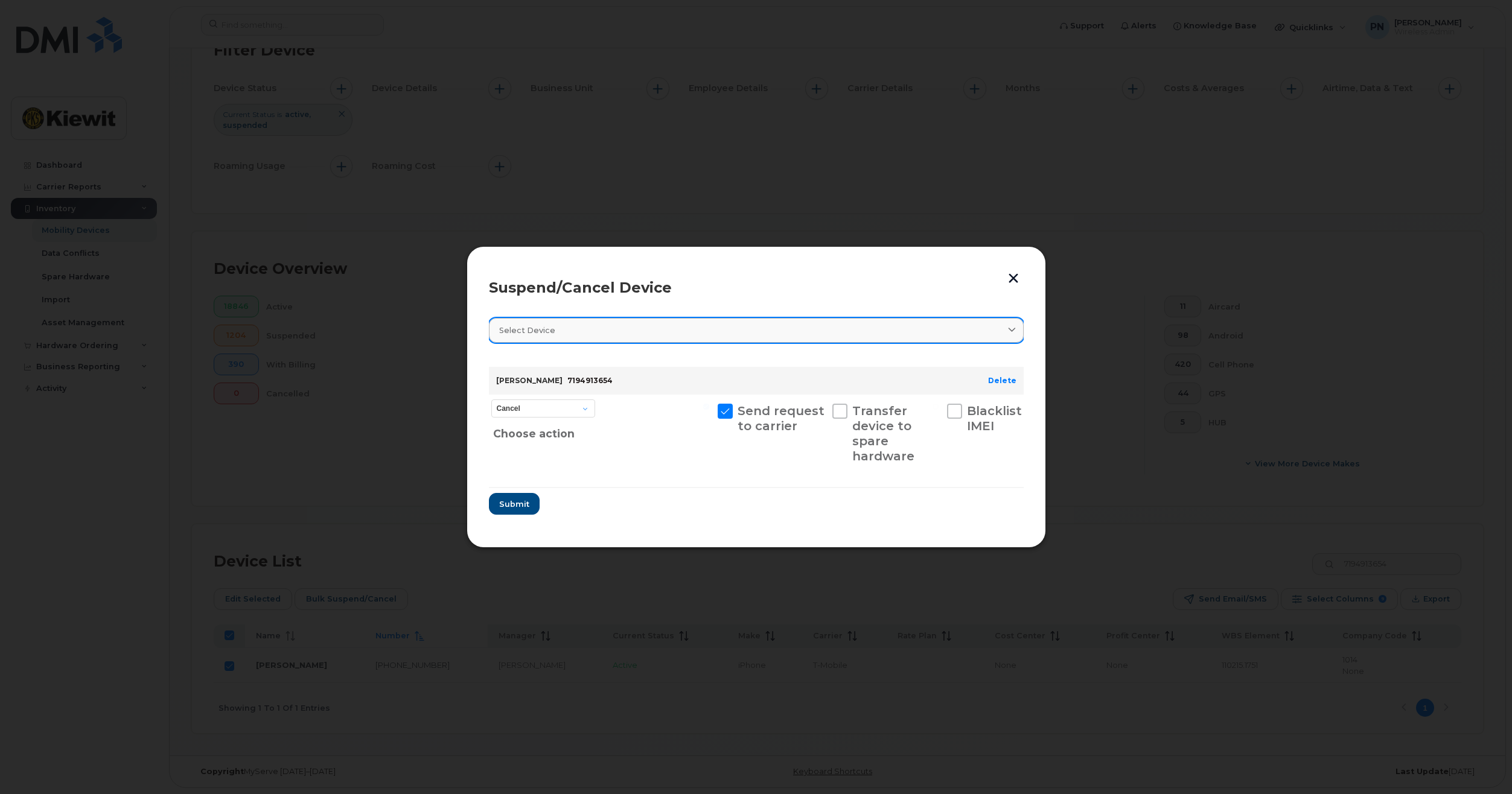
click at [601, 334] on div "Select device" at bounding box center [756, 330] width 514 height 11
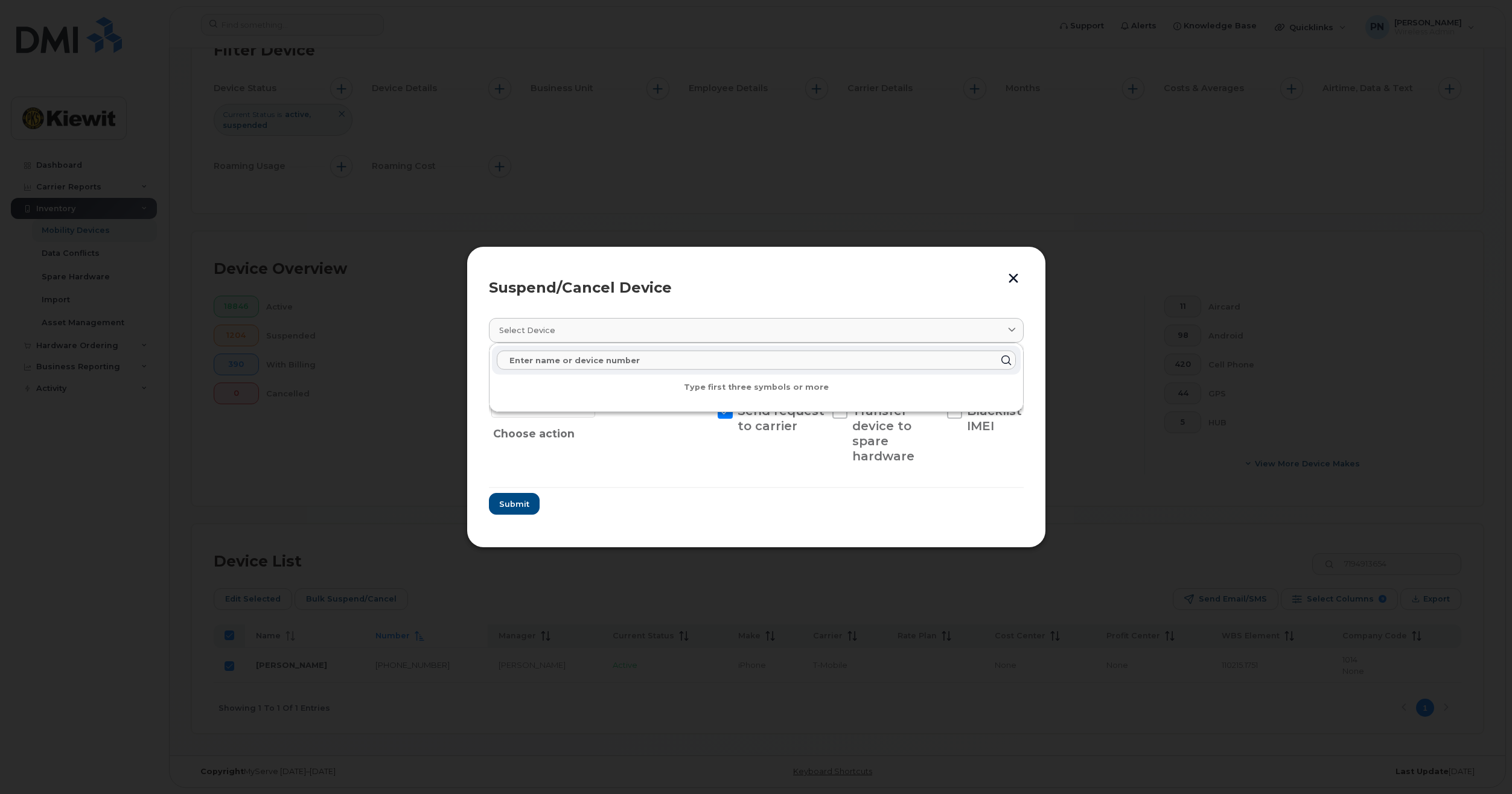
click at [625, 451] on div at bounding box center [656, 433] width 112 height 78
click at [568, 399] on select "Cancel Suspend - Reduced Rate Suspend - Full Rate Suspend - Lost Device/Stolen …" at bounding box center [543, 408] width 104 height 18
click at [1023, 264] on div "Suspend/Cancel Device Select device Type first three symbols or more KIEWIT 719…" at bounding box center [756, 397] width 580 height 302
click at [1009, 284] on button "button" at bounding box center [1013, 278] width 18 height 20
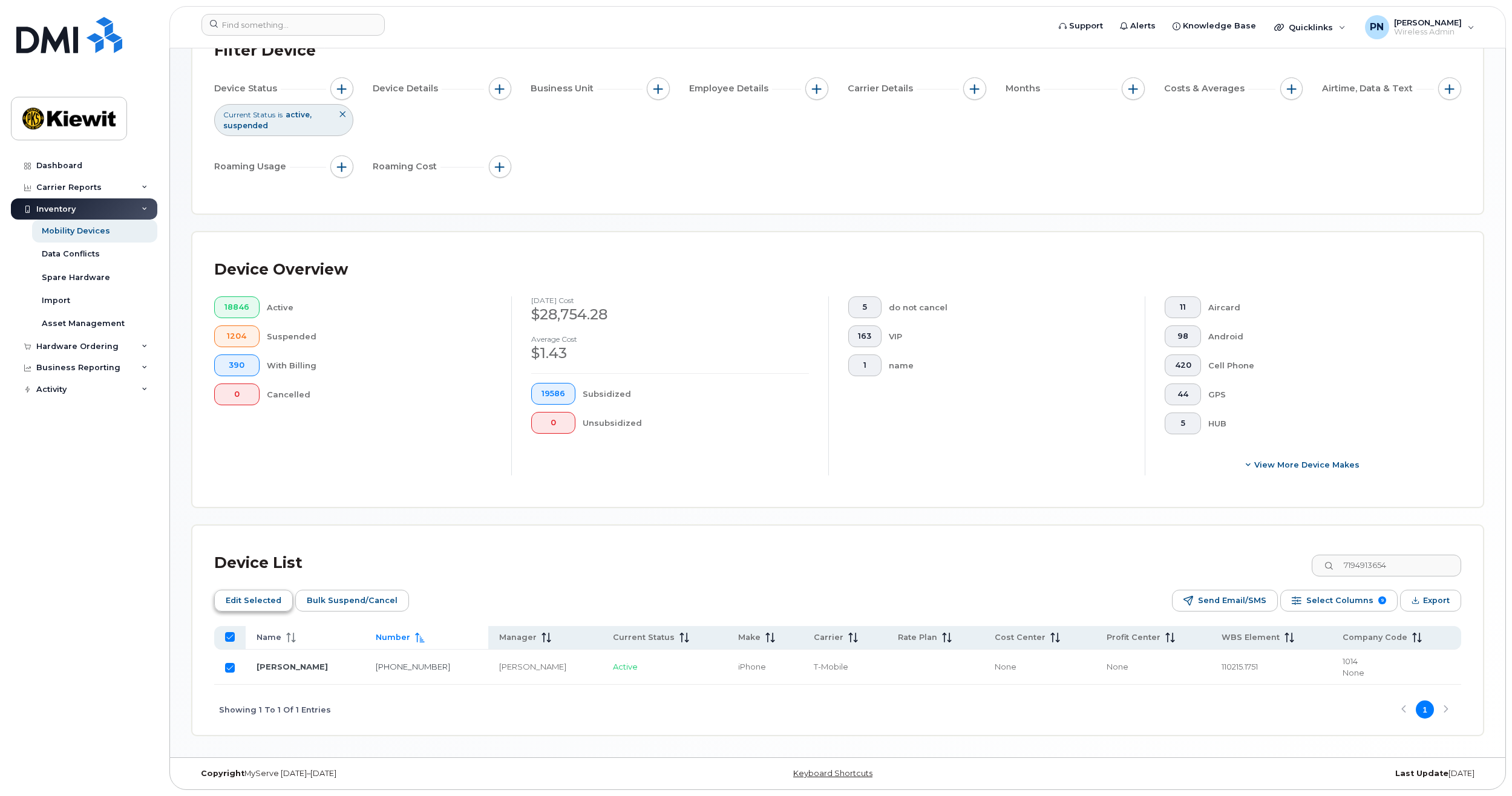
drag, startPoint x: 361, startPoint y: 604, endPoint x: 277, endPoint y: 607, distance: 84.1
click at [277, 607] on div "Edit Selected Bulk Suspend/Cancel" at bounding box center [311, 601] width 195 height 22
click at [272, 603] on span "Edit Selected" at bounding box center [254, 601] width 56 height 18
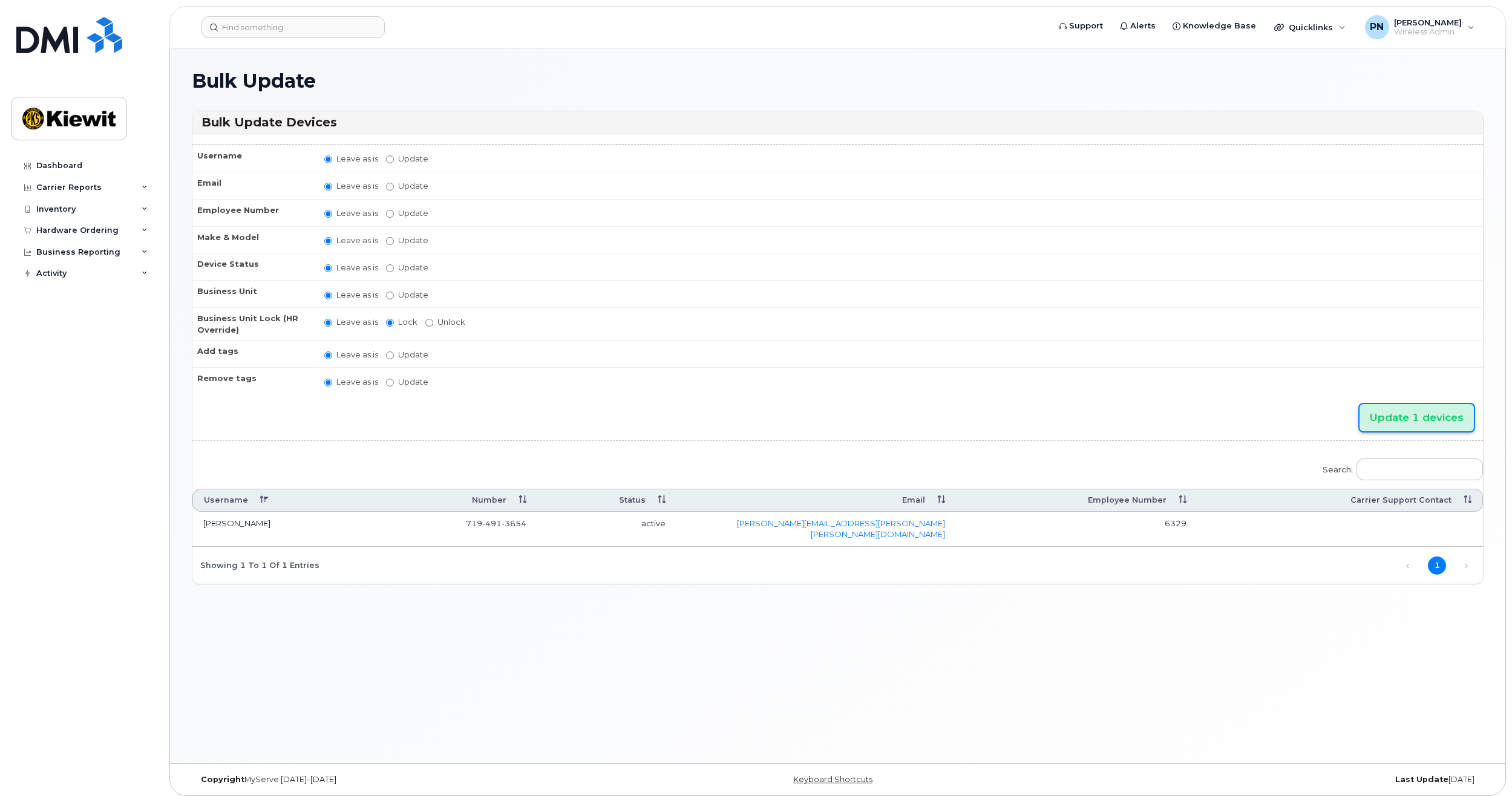
click at [1388, 415] on input "Update 1 devices" at bounding box center [1416, 417] width 115 height 27
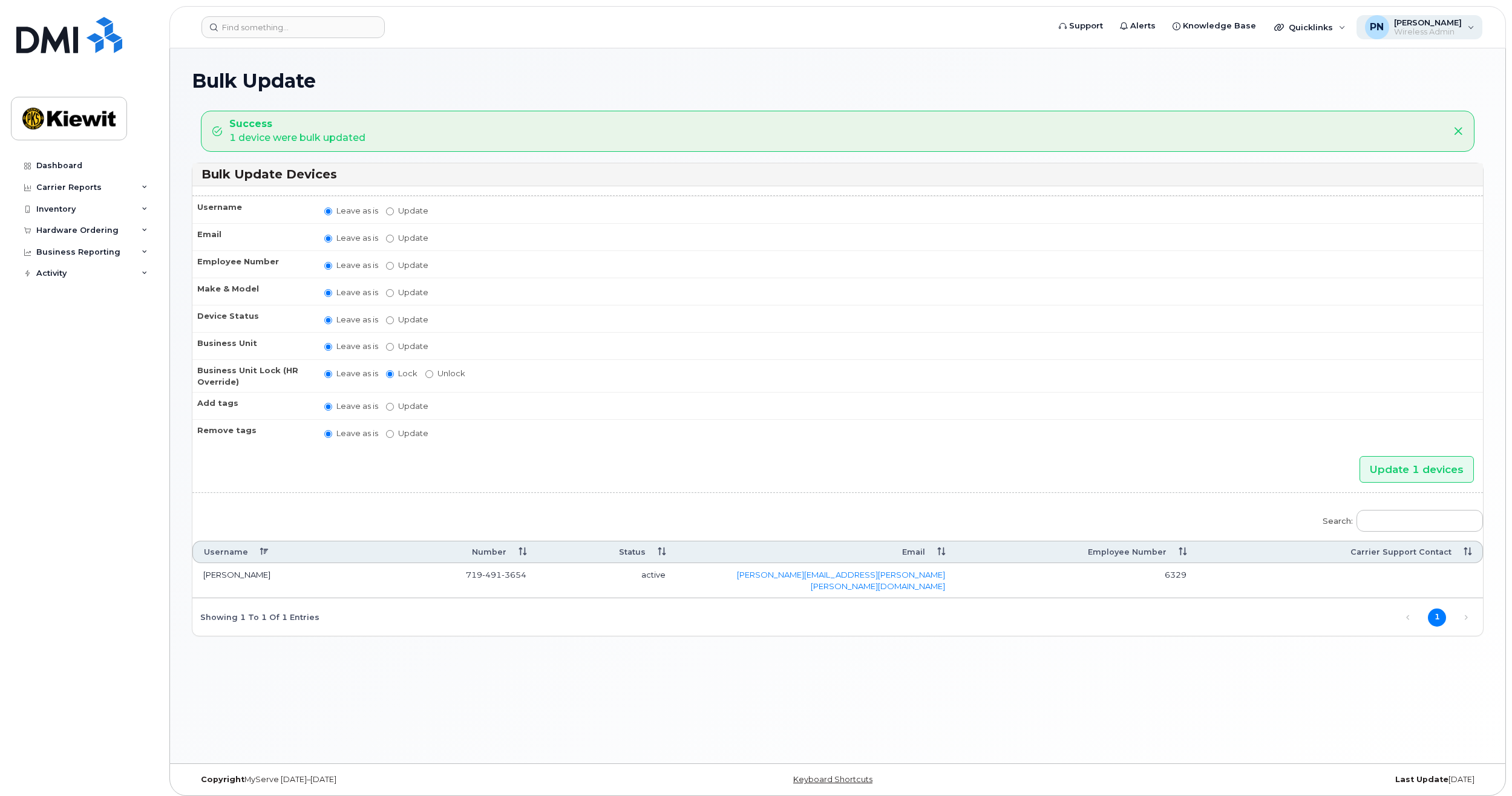
click at [1403, 33] on span "Wireless Admin" at bounding box center [1428, 32] width 68 height 10
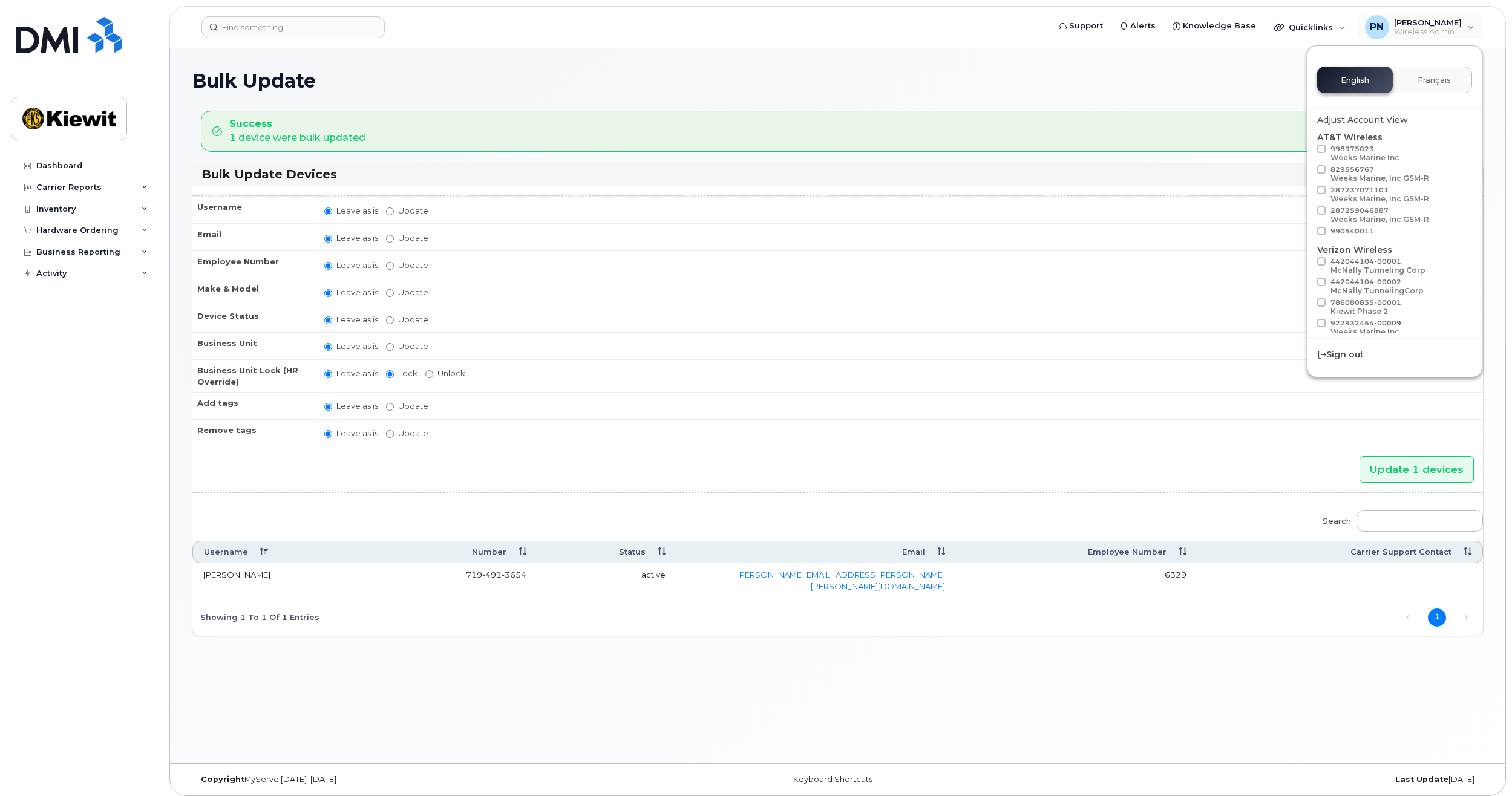
click at [1246, 94] on div "Bulk Update" at bounding box center [838, 90] width 1292 height 41
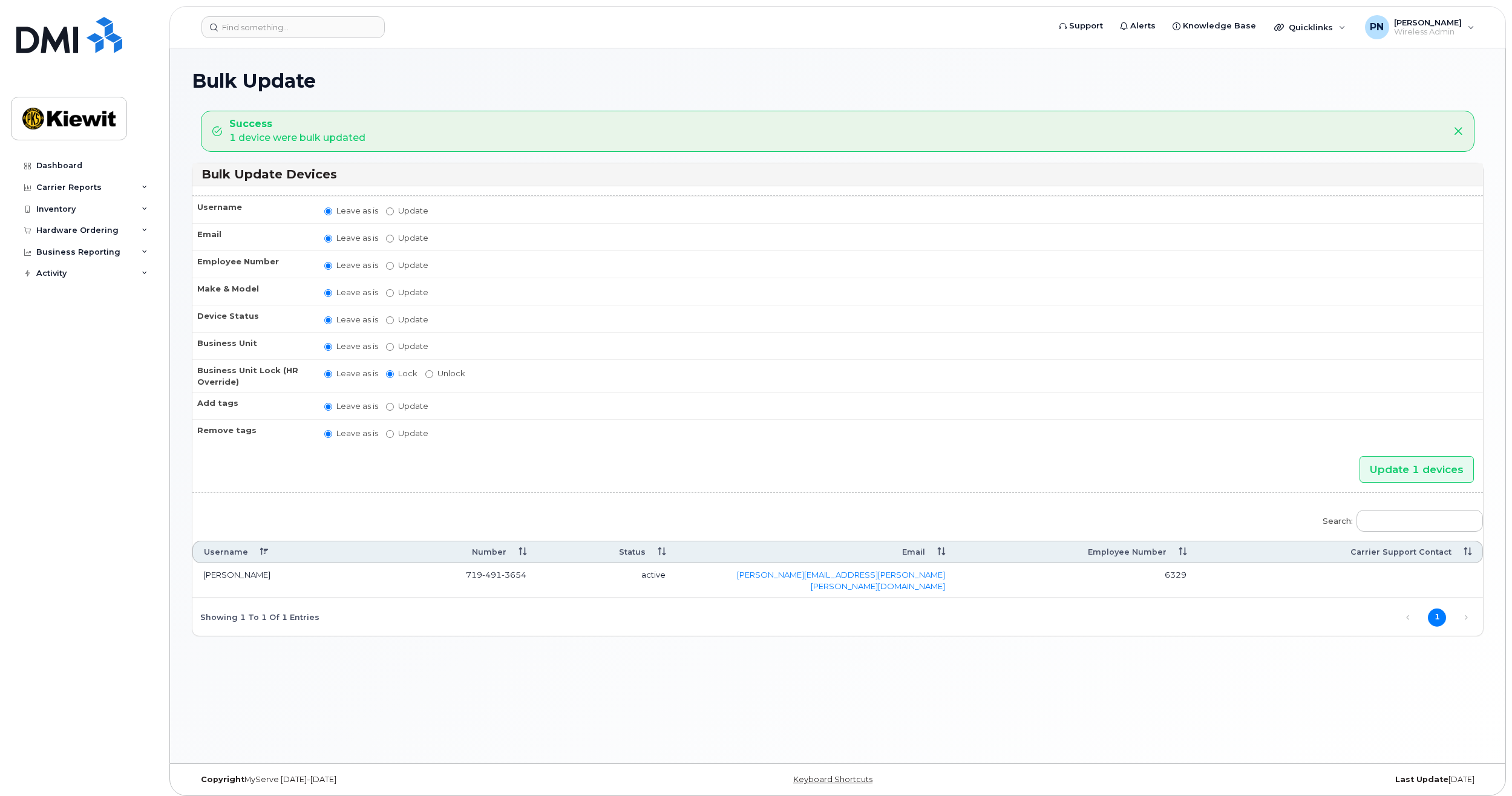
click at [434, 574] on td "719 491 3654" at bounding box center [451, 581] width 172 height 35
drag, startPoint x: 34, startPoint y: 352, endPoint x: 305, endPoint y: 71, distance: 390.4
click at [330, 70] on h1 "Bulk Update" at bounding box center [838, 81] width 1292 height 21
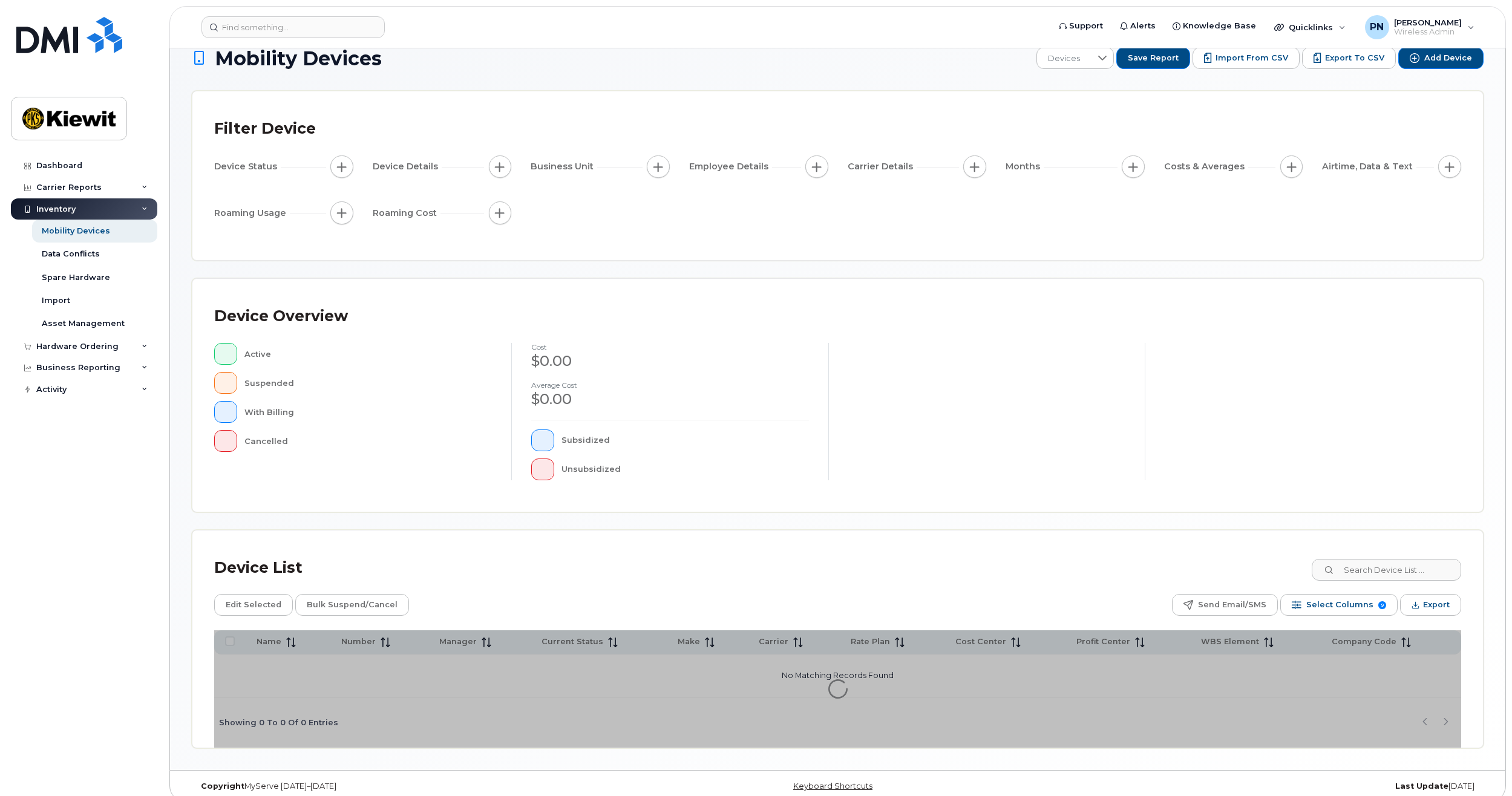
scroll to position [36, 0]
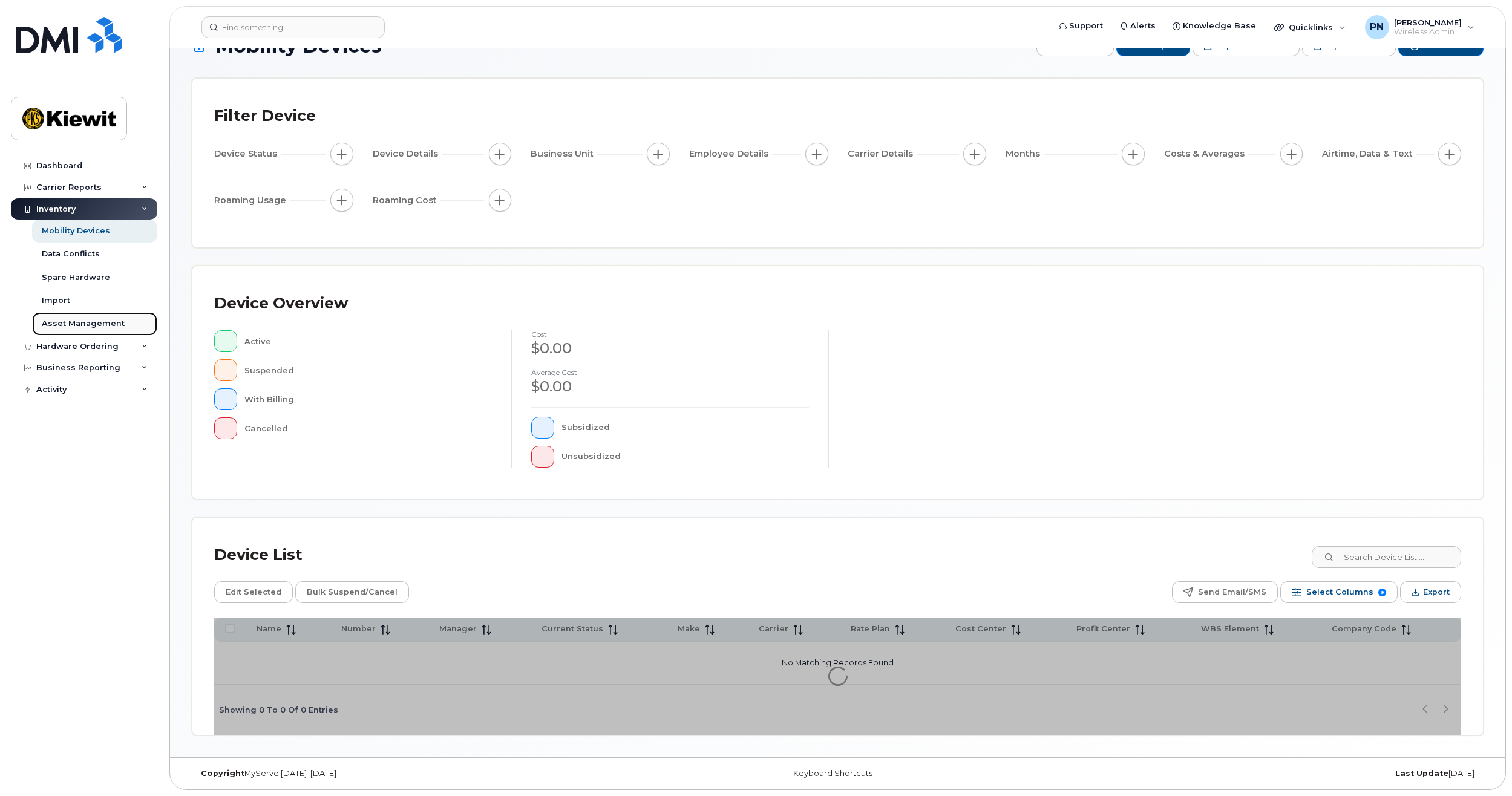
click at [127, 329] on link "Asset Management" at bounding box center [95, 324] width 125 height 23
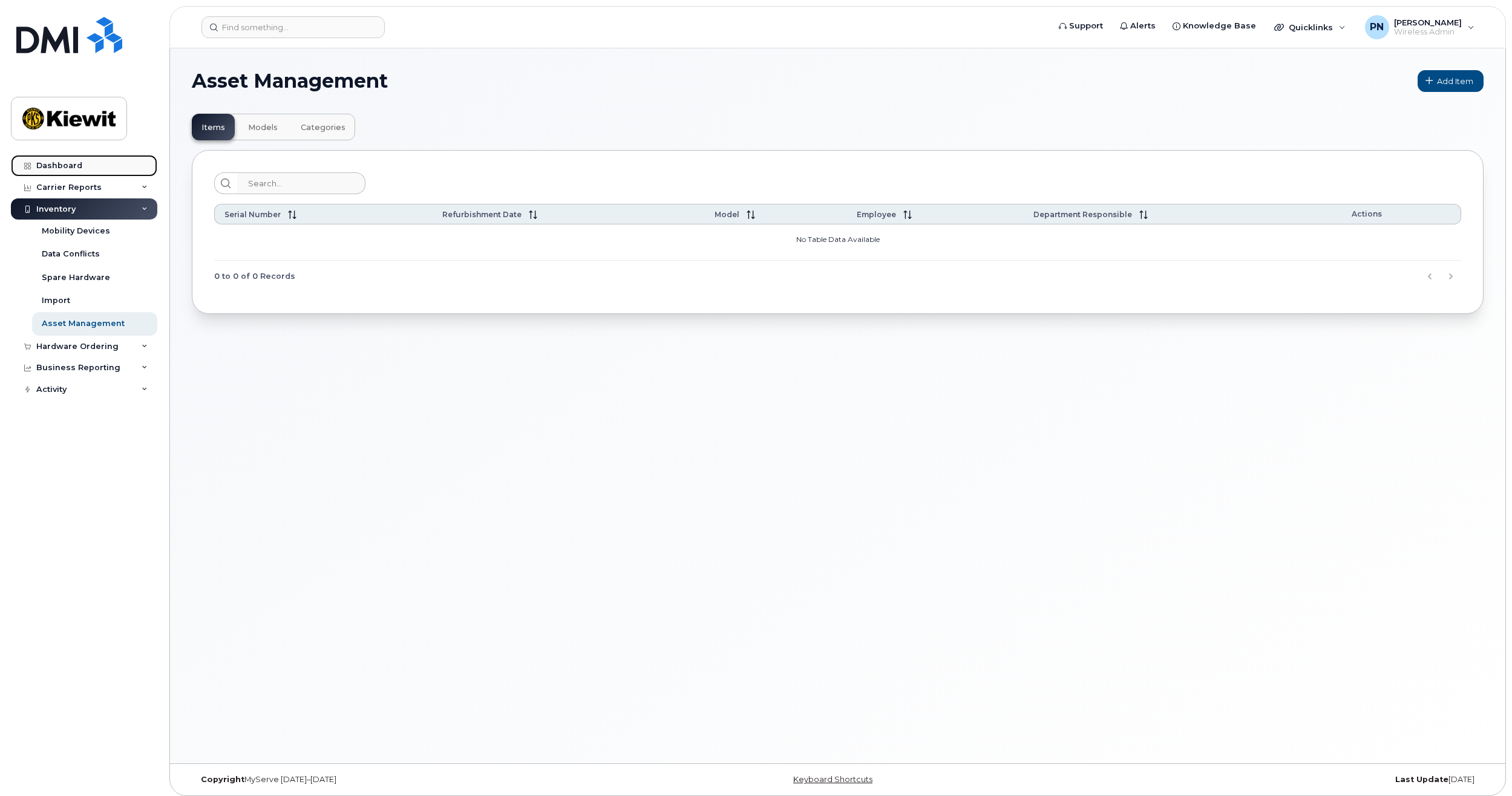
click at [79, 164] on div "Dashboard" at bounding box center [59, 166] width 46 height 10
click at [76, 160] on link "Dashboard" at bounding box center [84, 166] width 146 height 22
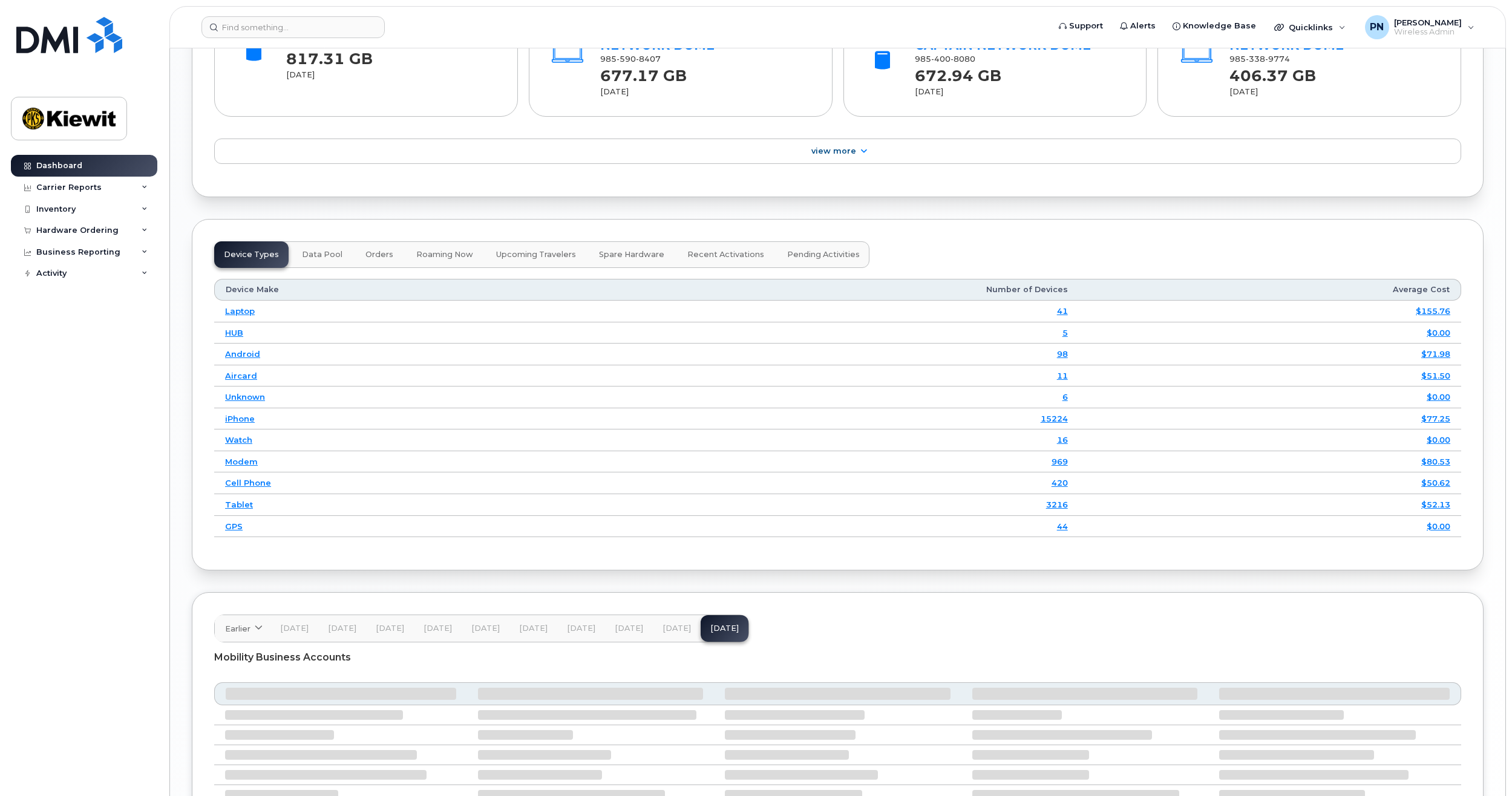
scroll to position [1221, 0]
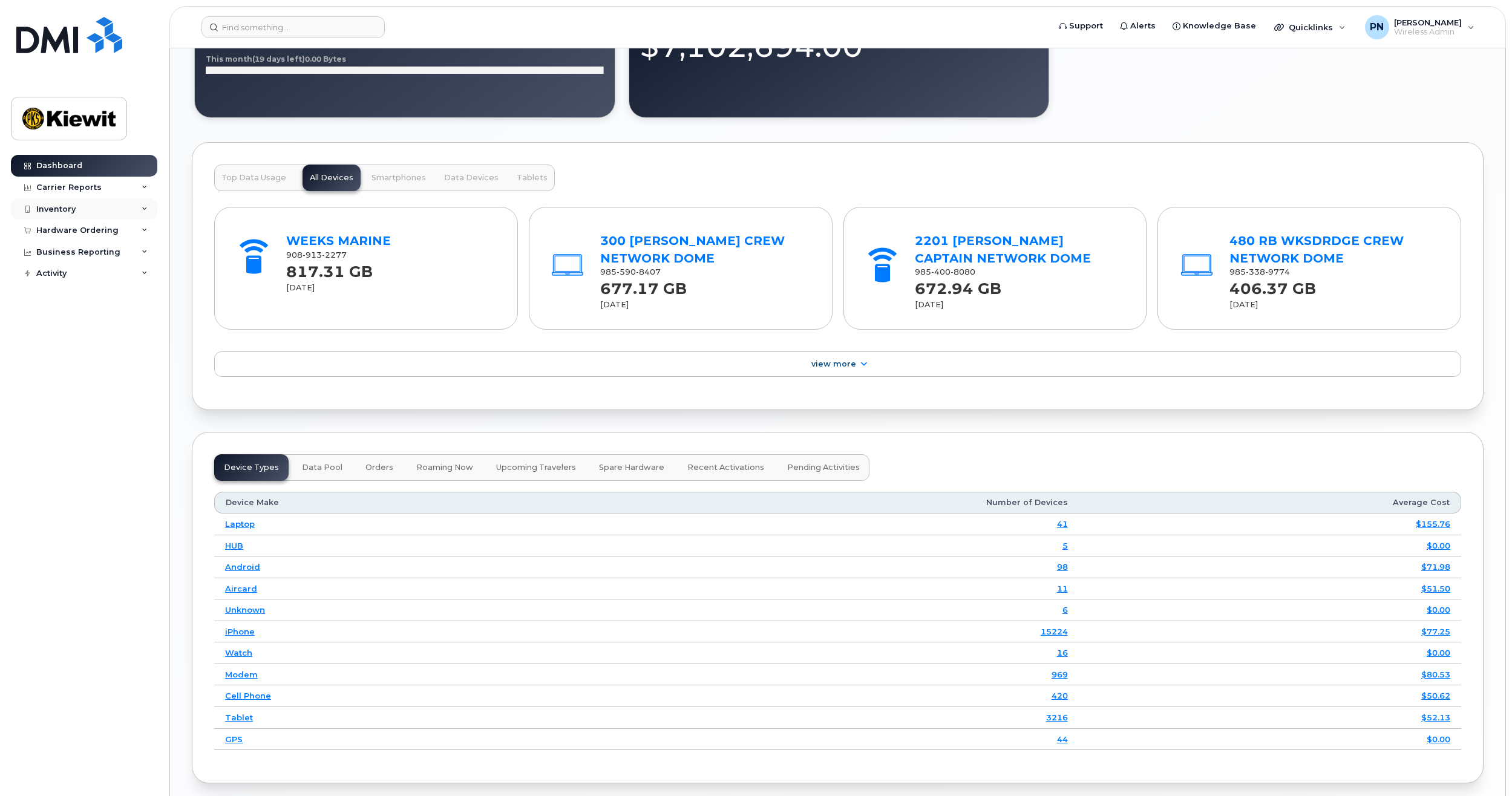
click at [121, 207] on div "Inventory" at bounding box center [84, 209] width 146 height 22
click at [101, 206] on div "Inventory" at bounding box center [84, 209] width 146 height 22
click at [103, 228] on div "Hardware Ordering" at bounding box center [78, 230] width 82 height 10
click at [105, 199] on div "Inventory" at bounding box center [84, 209] width 146 height 22
click at [108, 327] on div "Asset Management" at bounding box center [83, 324] width 83 height 11
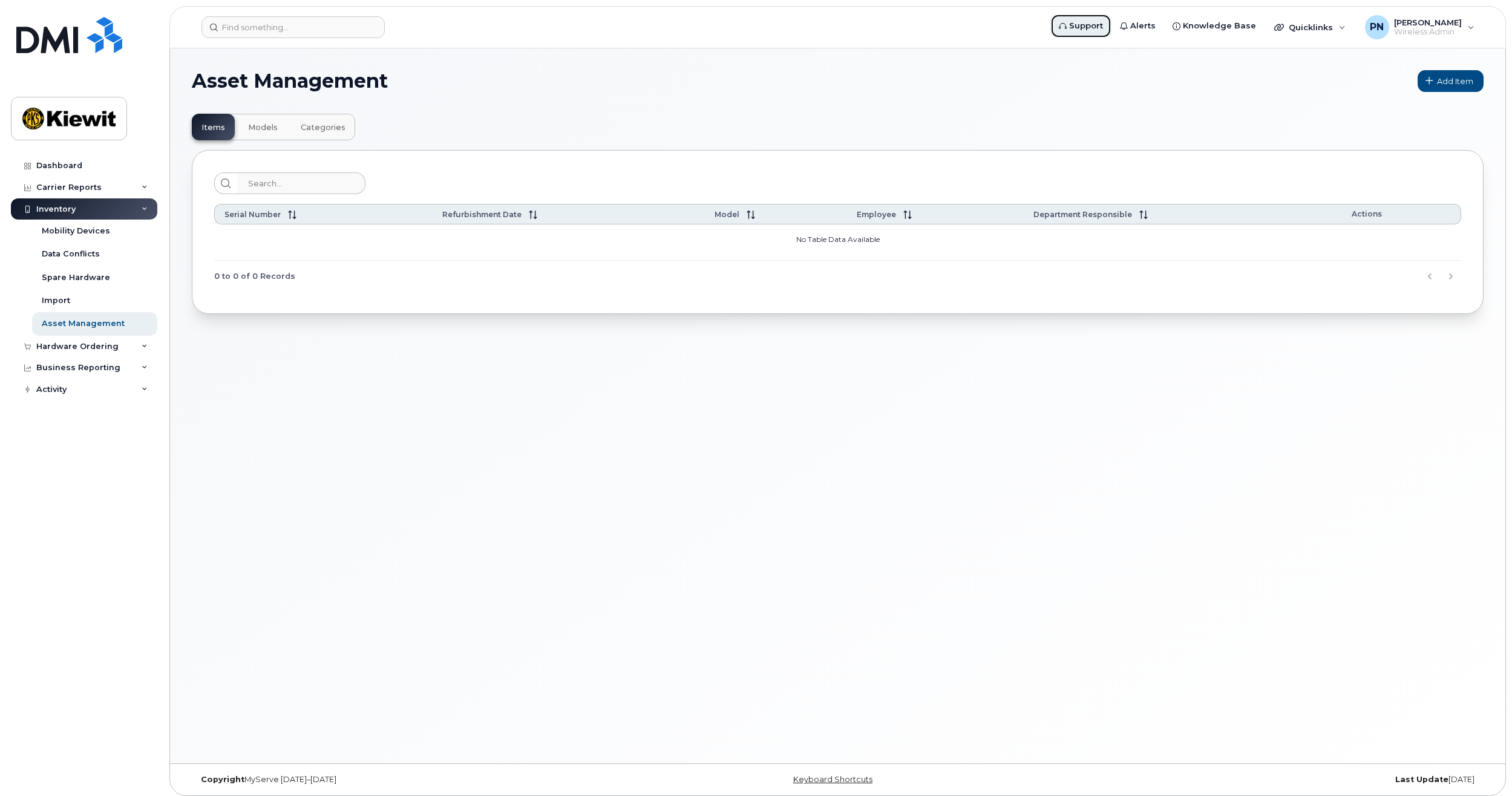
click at [1101, 25] on span "Support" at bounding box center [1086, 26] width 34 height 12
click at [1103, 22] on span "Support" at bounding box center [1086, 26] width 34 height 12
drag, startPoint x: 76, startPoint y: 129, endPoint x: 76, endPoint y: 144, distance: 15.0
click at [76, 128] on img at bounding box center [69, 119] width 93 height 35
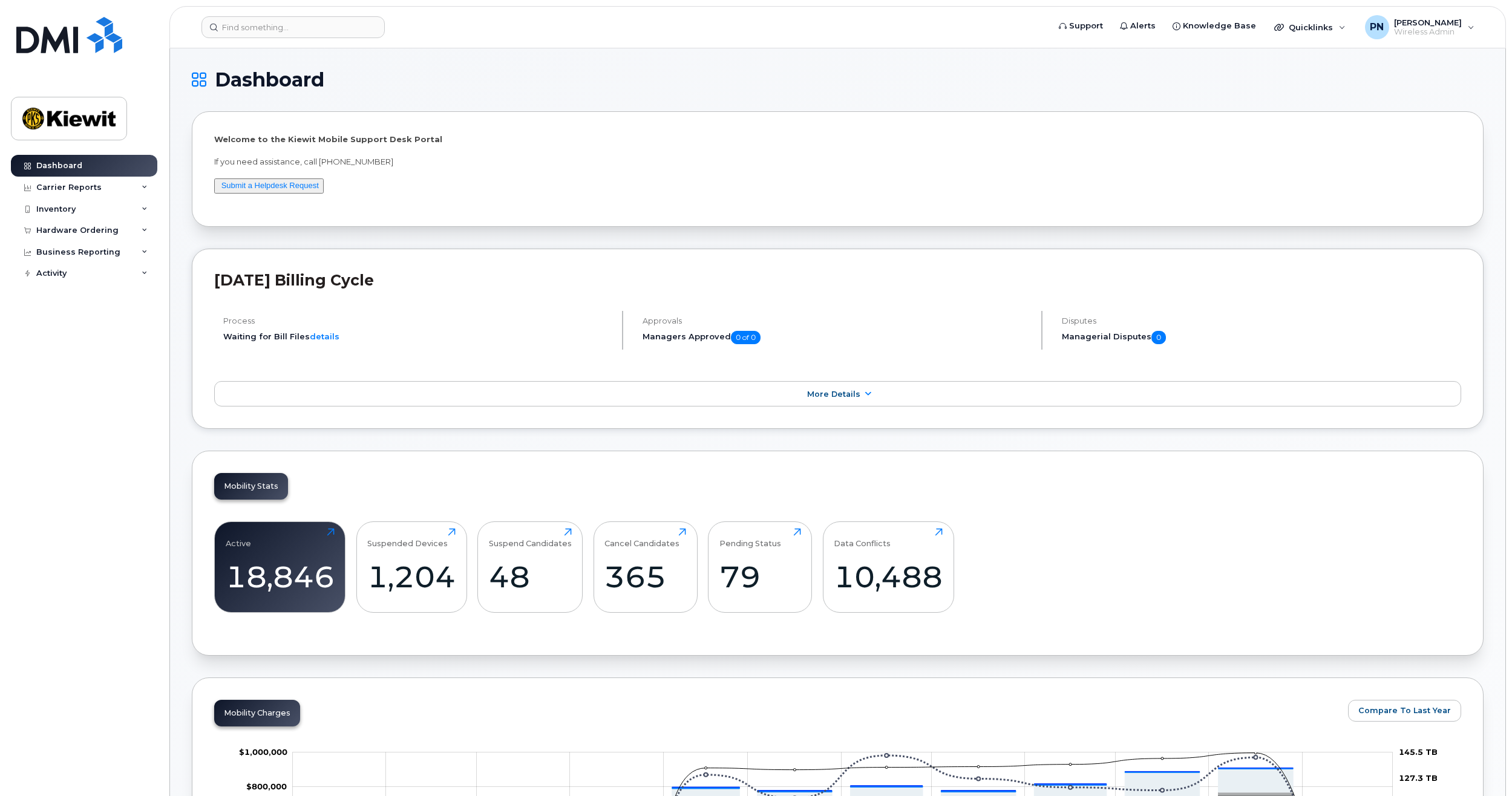
click at [299, 195] on div "Welcome to the [PERSON_NAME] Mobile Support Desk Portal If you need assistance,…" at bounding box center [838, 169] width 1247 height 71
click at [297, 176] on div "Welcome to the [PERSON_NAME] Mobile Support Desk Portal If you need assistance,…" at bounding box center [838, 169] width 1247 height 71
click at [287, 190] on link "Submit a Helpdesk Request" at bounding box center [270, 185] width 98 height 9
